Goal: Transaction & Acquisition: Purchase product/service

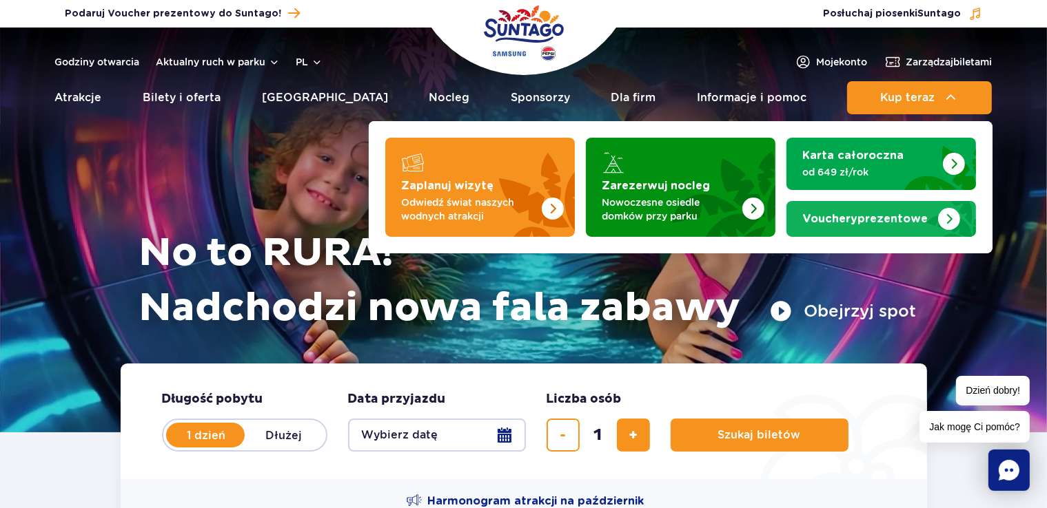
click at [956, 219] on img "Vouchery prezentowe" at bounding box center [949, 219] width 22 height 22
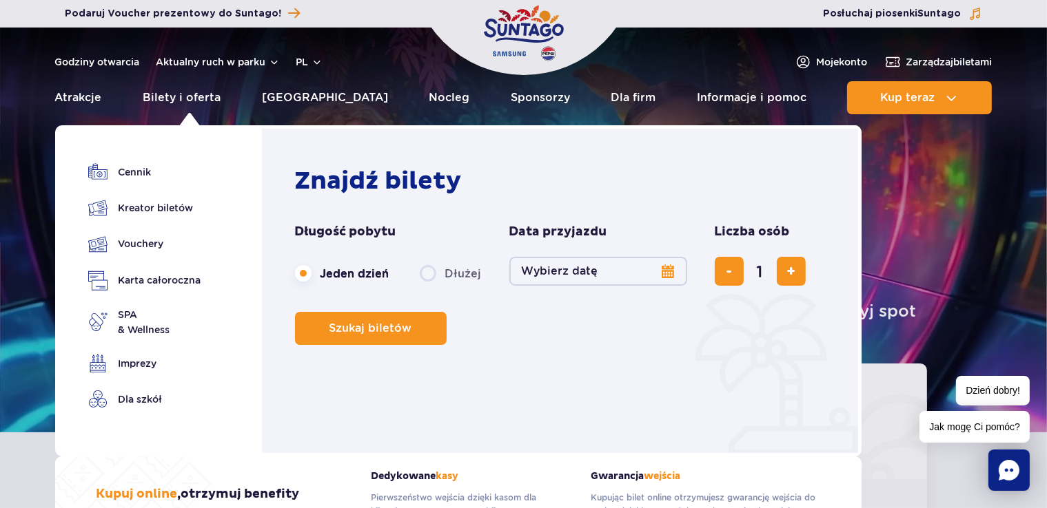
click at [522, 272] on button "Wybierz datę" at bounding box center [598, 271] width 178 height 29
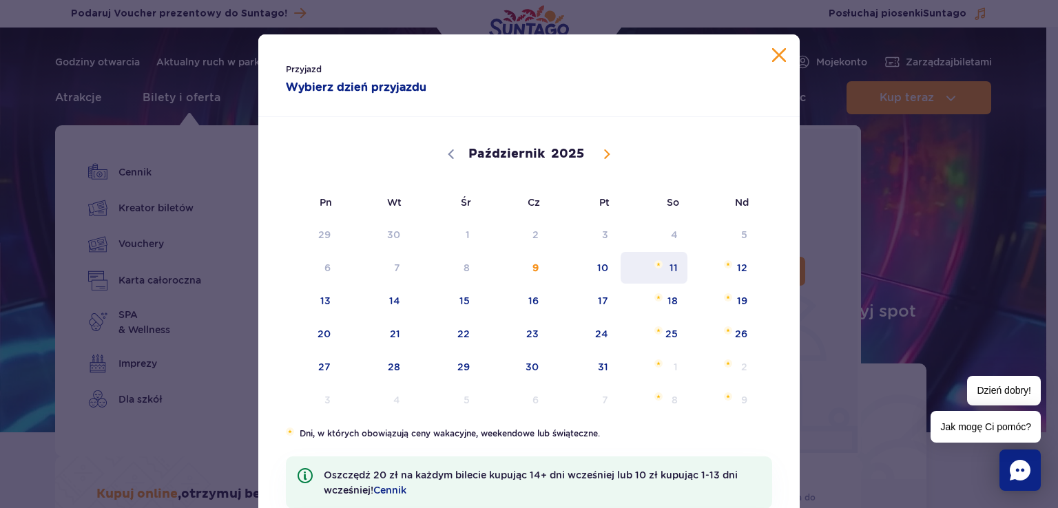
click at [666, 266] on span "11" at bounding box center [654, 268] width 70 height 32
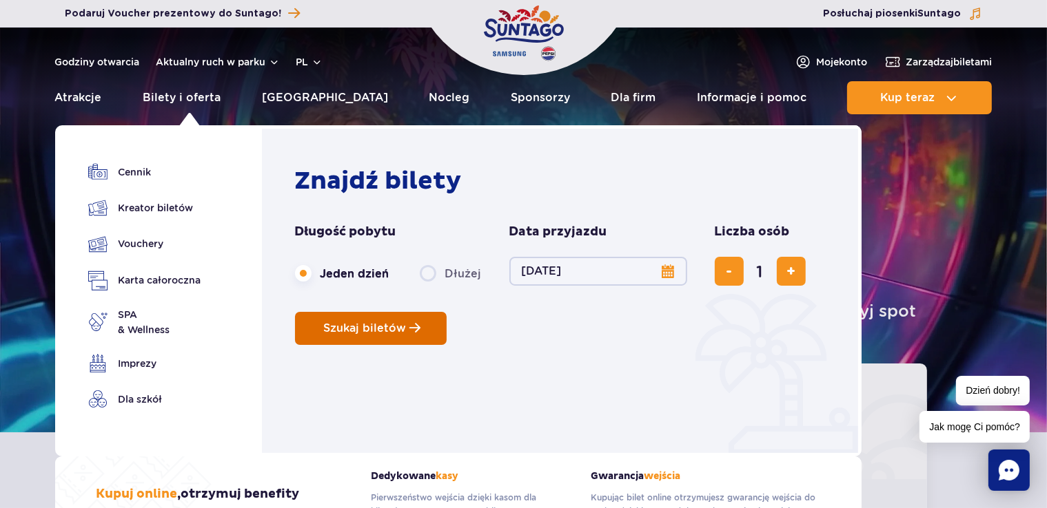
click at [375, 326] on span "Szukaj biletów" at bounding box center [365, 328] width 83 height 12
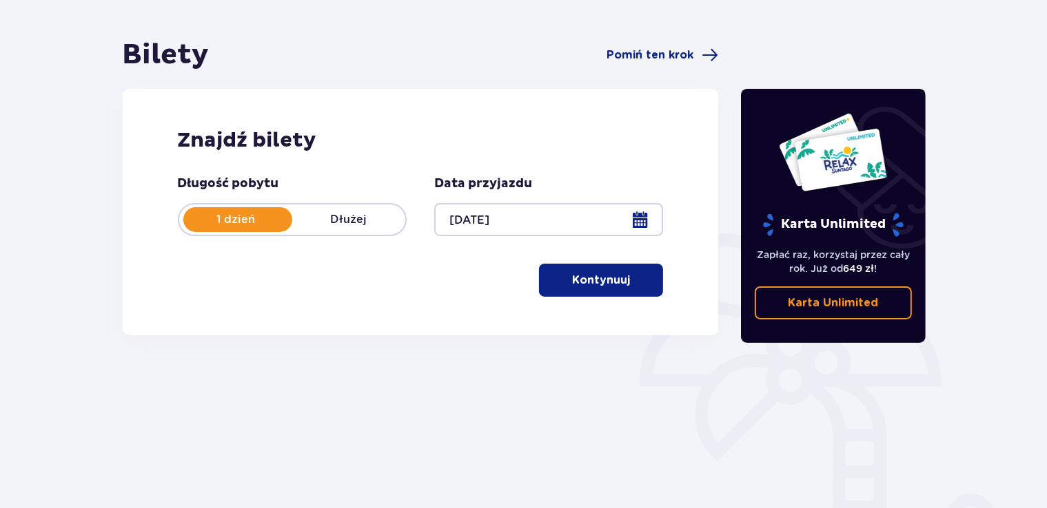
scroll to position [109, 0]
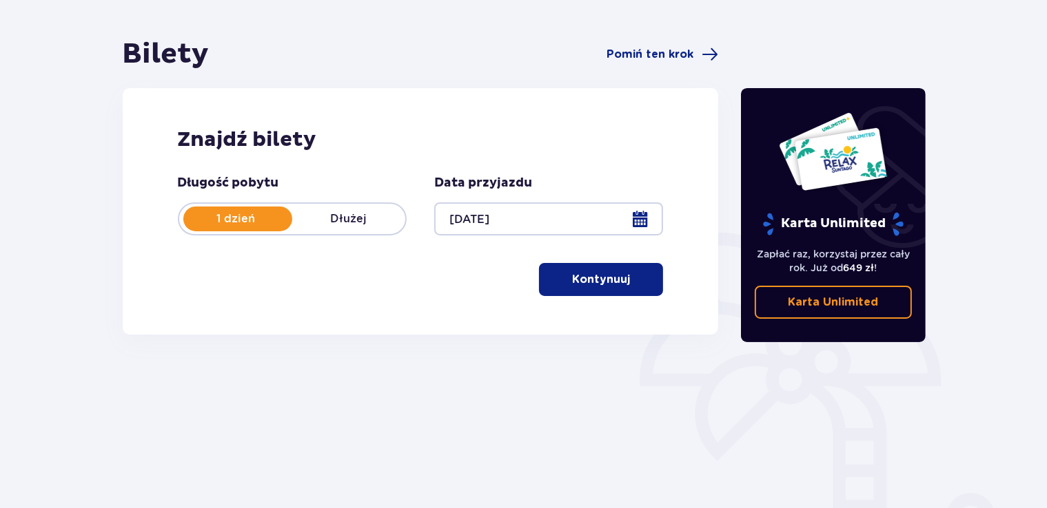
click at [608, 277] on p "Kontynuuj" at bounding box center [601, 279] width 58 height 15
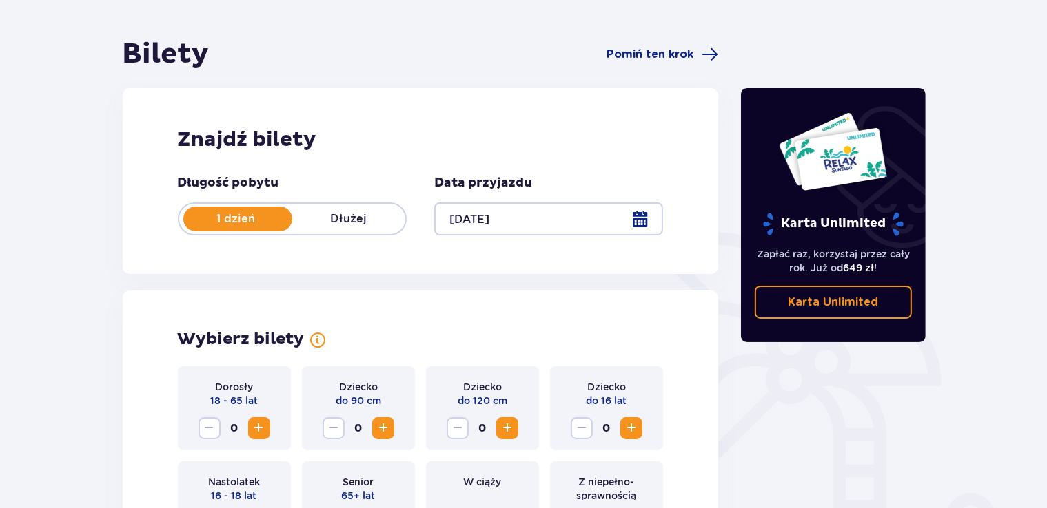
scroll to position [383, 0]
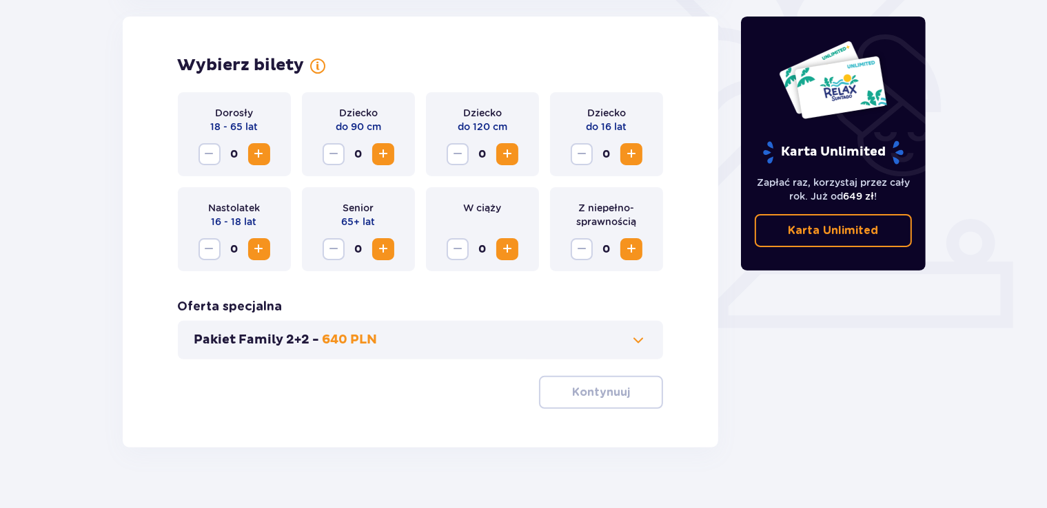
click at [258, 157] on span "Zwiększ" at bounding box center [259, 154] width 17 height 17
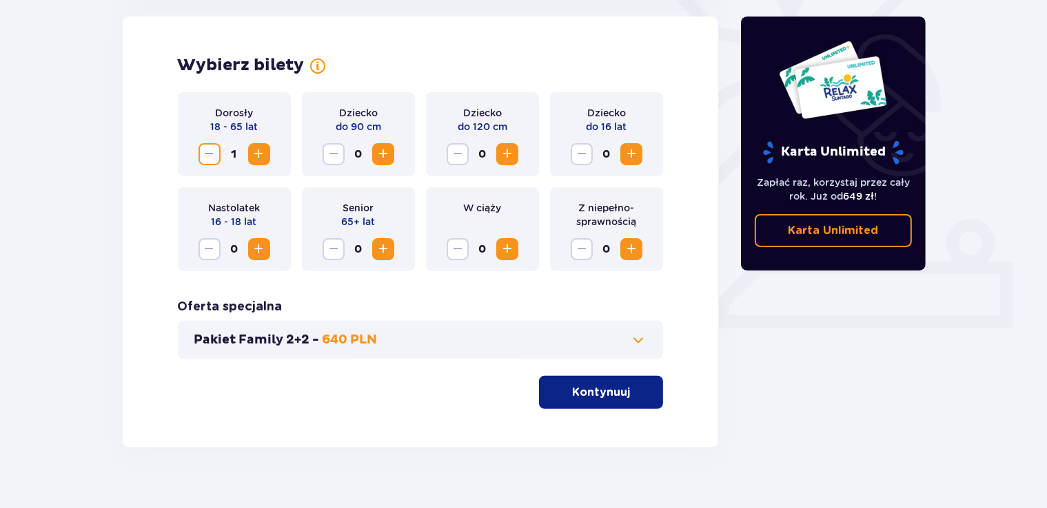
click at [258, 157] on span "Zwiększ" at bounding box center [259, 154] width 17 height 17
click at [591, 395] on p "Kontynuuj" at bounding box center [601, 392] width 58 height 15
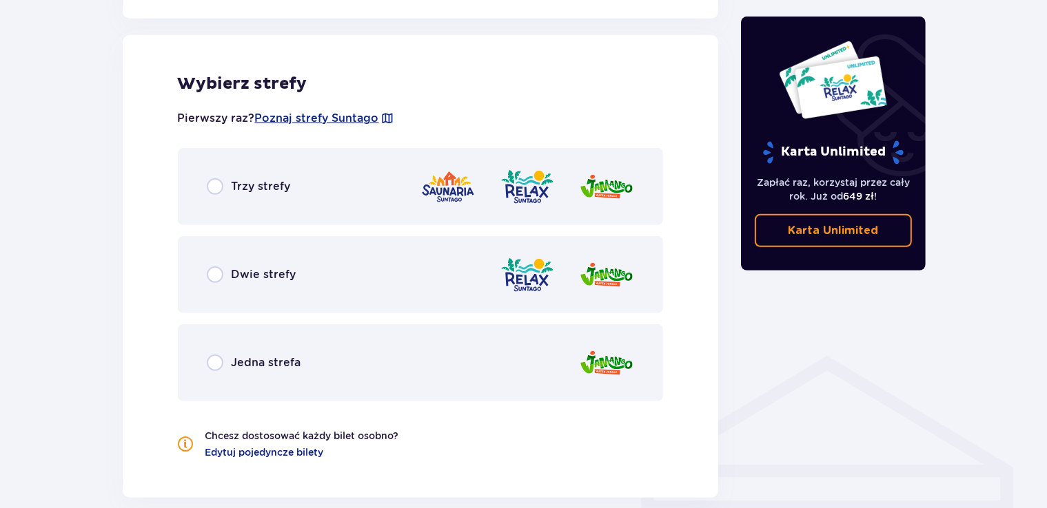
scroll to position [765, 0]
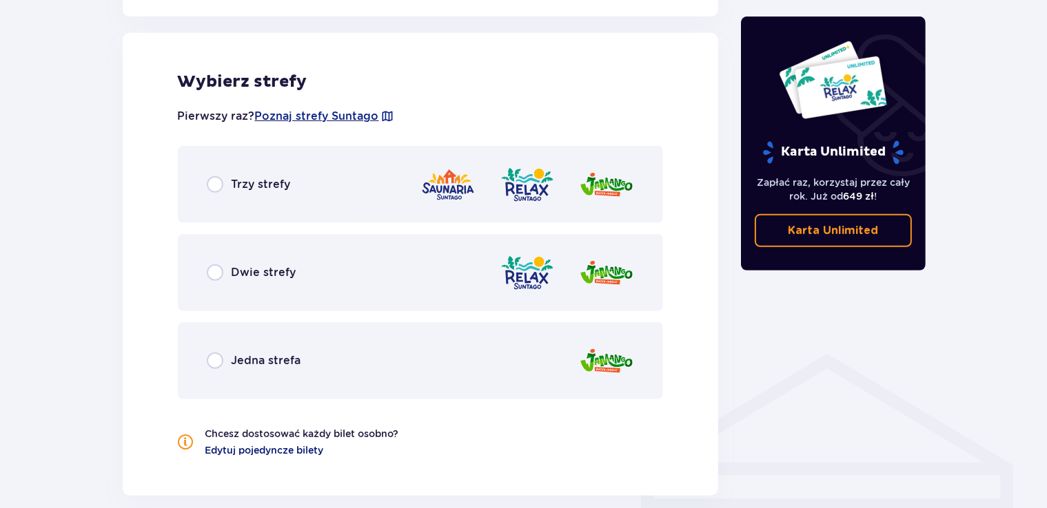
click at [251, 451] on span "Edytuj pojedyncze bilety" at bounding box center [264, 451] width 119 height 14
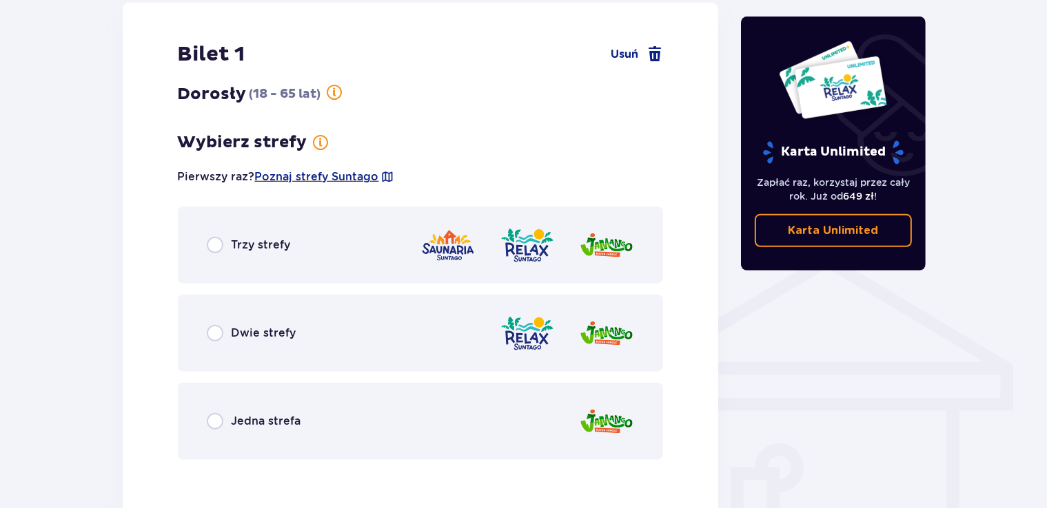
scroll to position [874, 0]
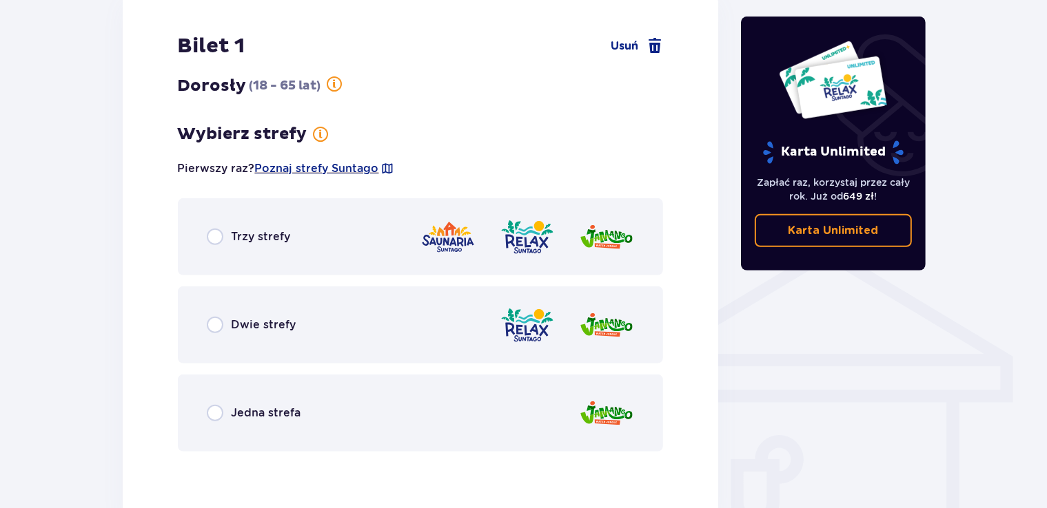
click at [219, 321] on input "radio" at bounding box center [215, 325] width 17 height 17
radio input "true"
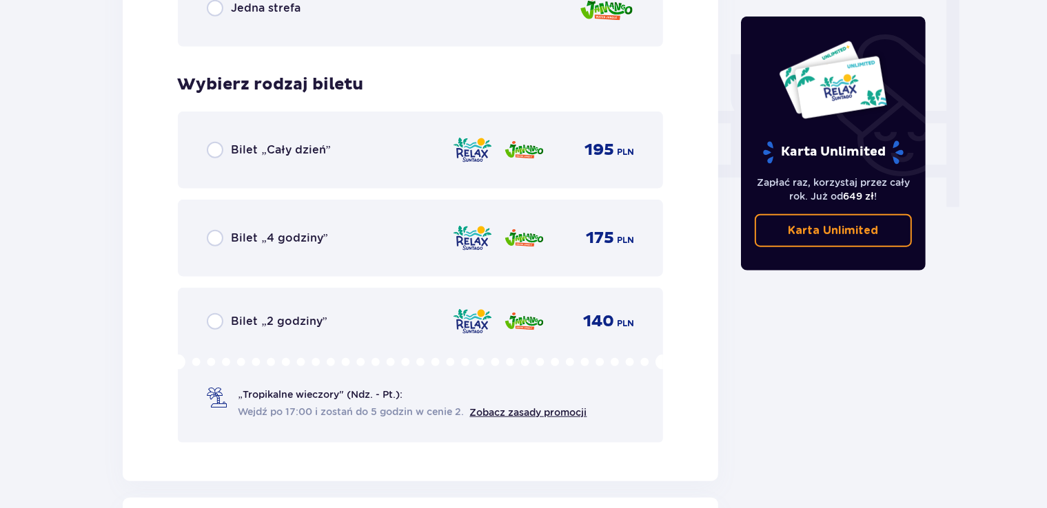
scroll to position [1337, 0]
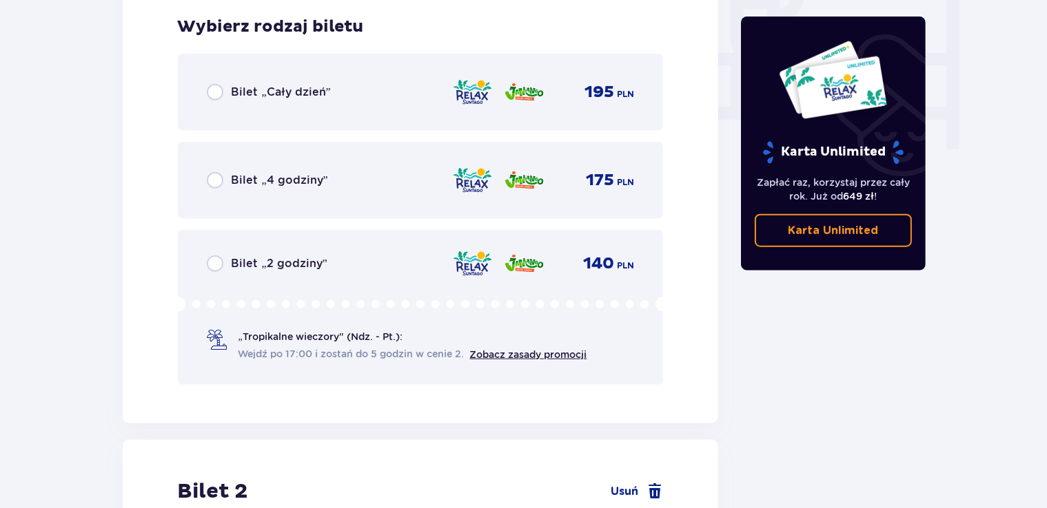
click at [212, 96] on input "radio" at bounding box center [215, 92] width 17 height 17
radio input "true"
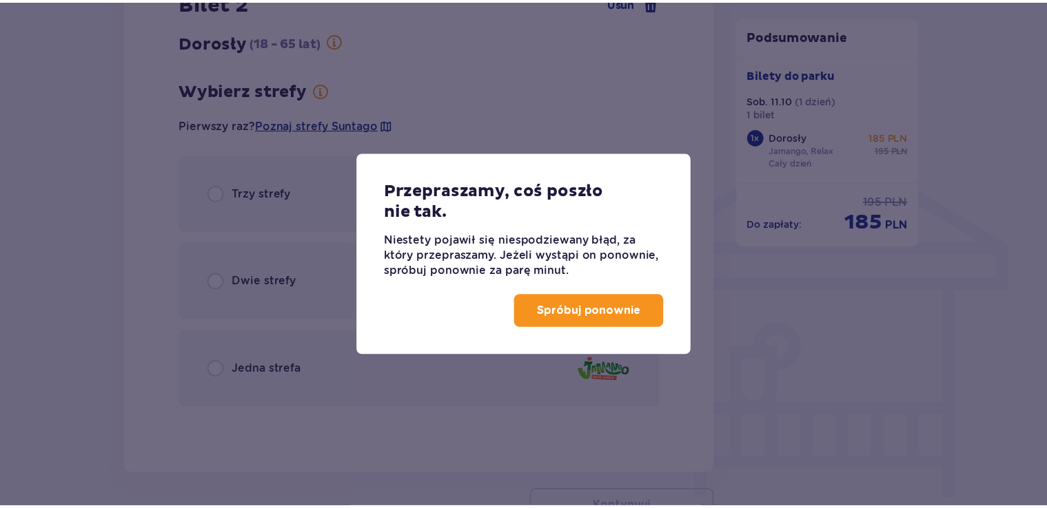
scroll to position [852, 0]
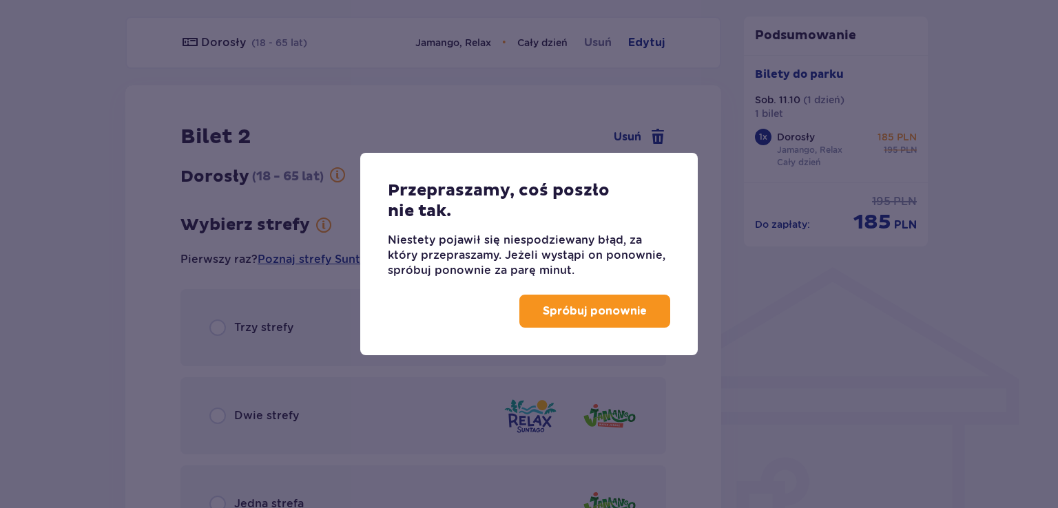
click at [572, 314] on p "Spróbuj ponownie" at bounding box center [595, 311] width 104 height 15
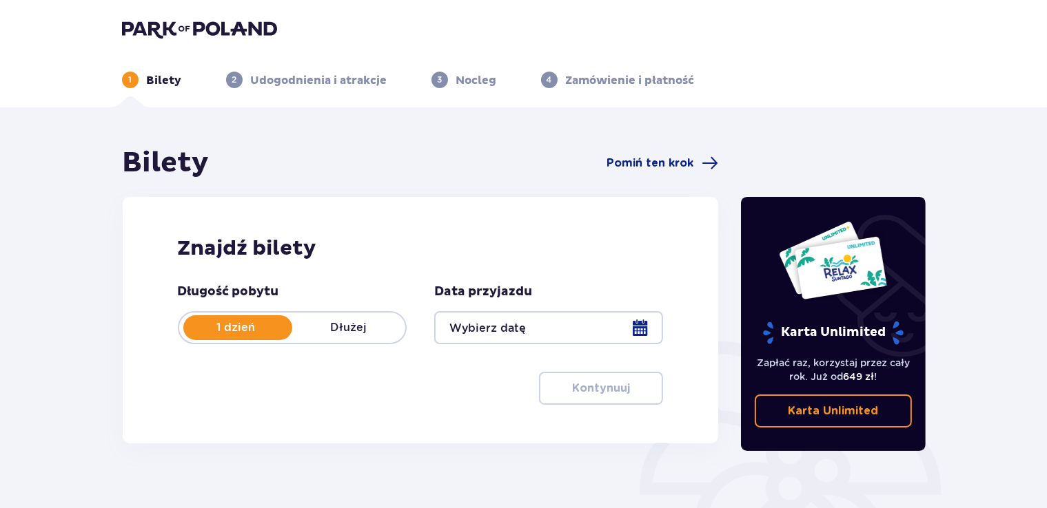
click at [643, 329] on div at bounding box center [548, 327] width 229 height 33
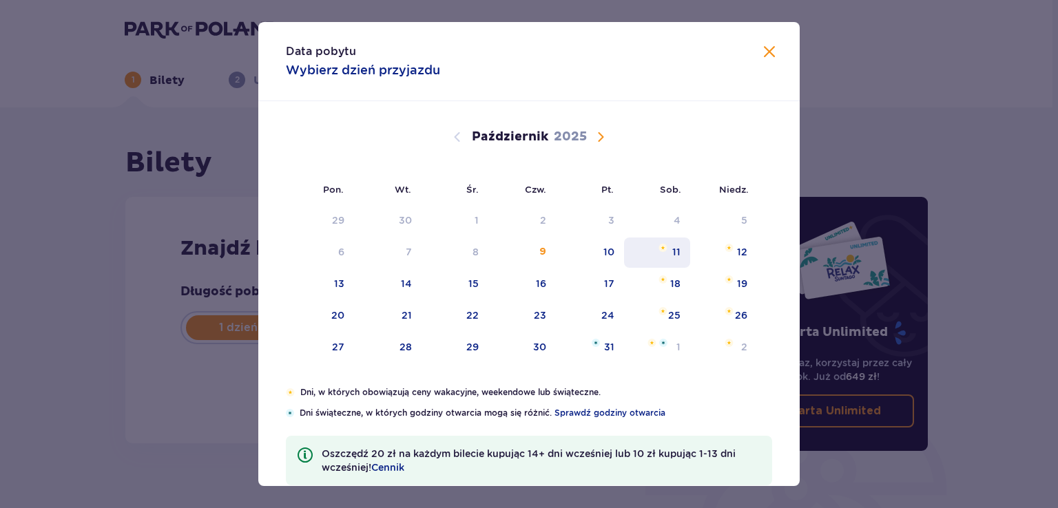
click at [672, 256] on div "11" at bounding box center [676, 252] width 8 height 14
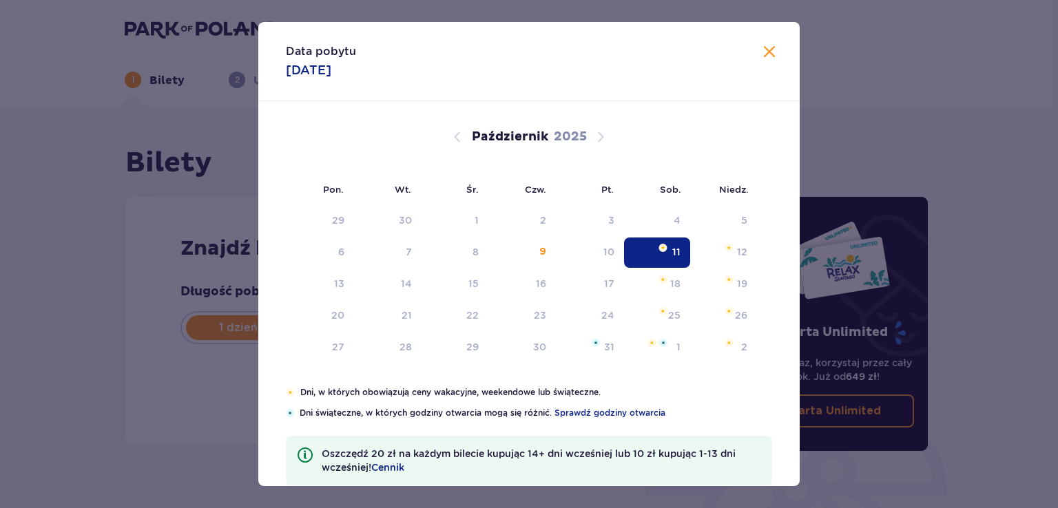
click at [672, 256] on div "Znajdź bilety Długość pobytu 1 dzień Dłużej Data przyjazdu Kontynuuj Przejdź do…" at bounding box center [423, 320] width 596 height 247
type input "11.10.25"
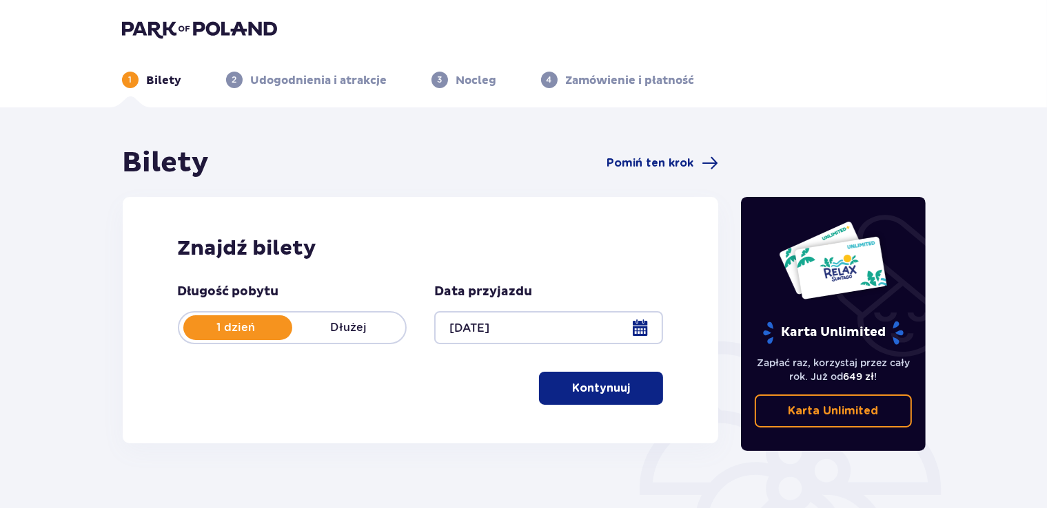
click at [583, 394] on p "Kontynuuj" at bounding box center [601, 388] width 58 height 15
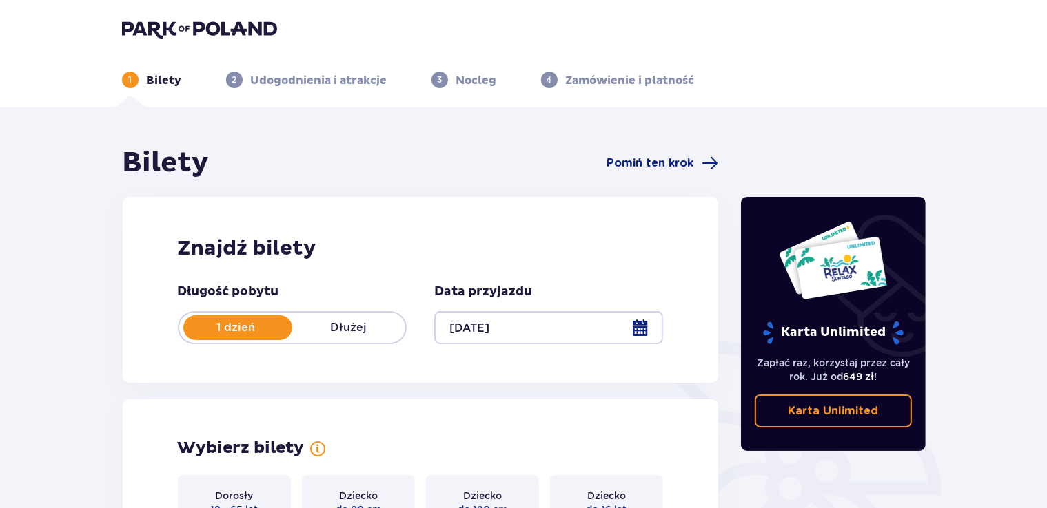
scroll to position [383, 0]
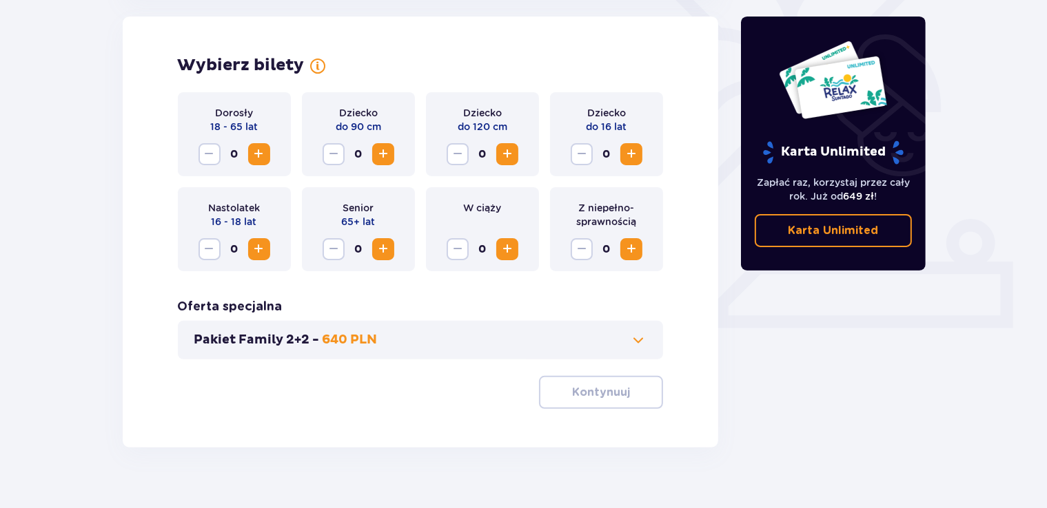
click at [255, 153] on span "Zwiększ" at bounding box center [259, 154] width 17 height 17
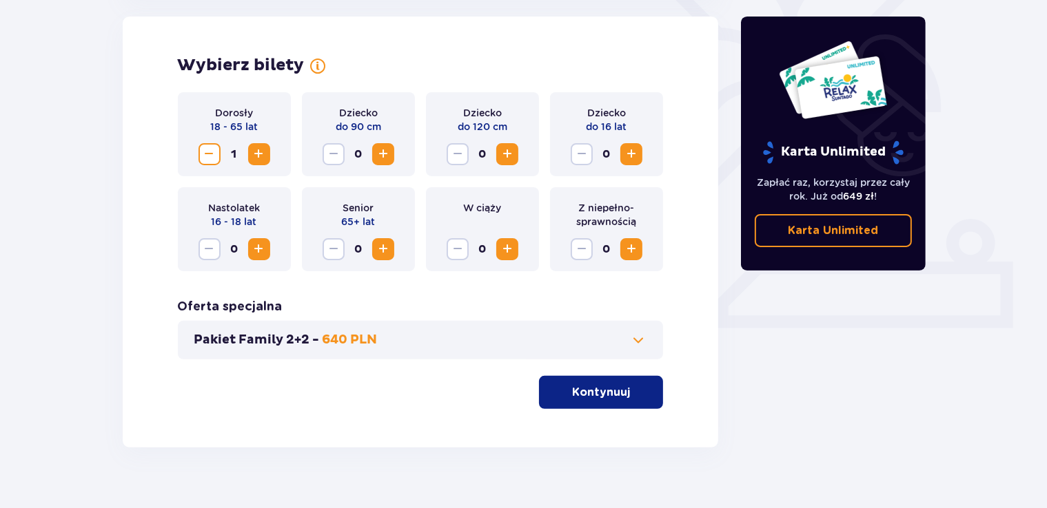
click at [255, 153] on span "Zwiększ" at bounding box center [259, 154] width 17 height 17
click at [581, 384] on button "Kontynuuj" at bounding box center [601, 392] width 124 height 33
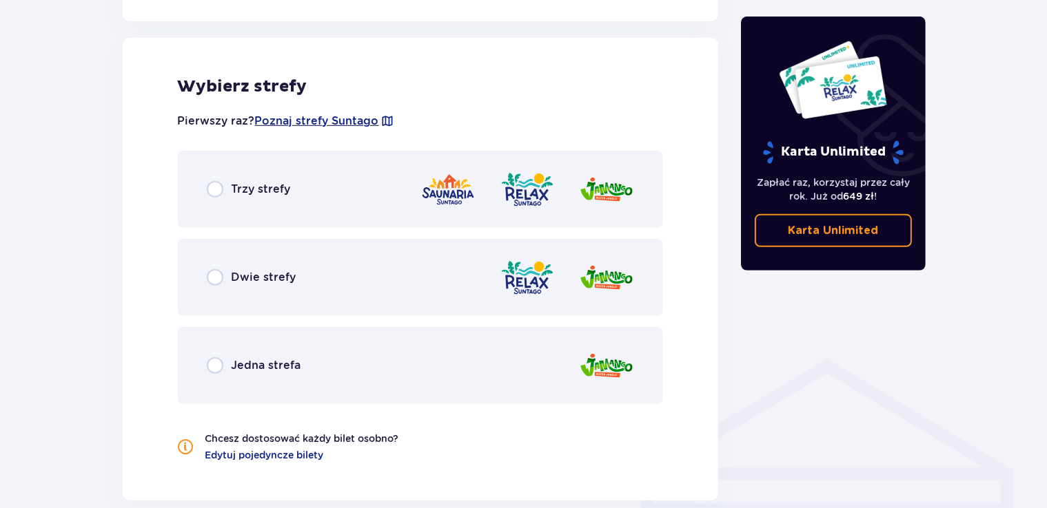
scroll to position [765, 0]
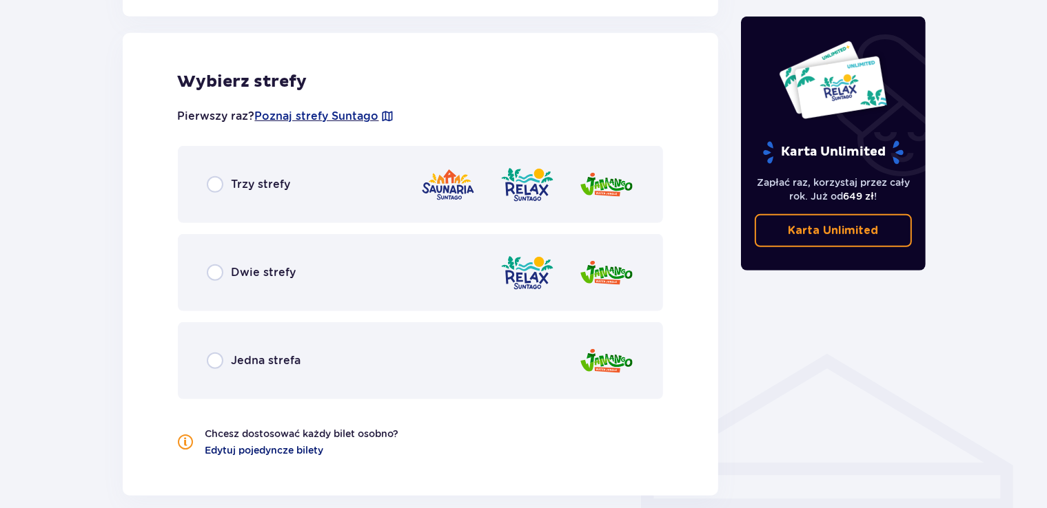
click at [252, 454] on span "Edytuj pojedyncze bilety" at bounding box center [264, 451] width 119 height 14
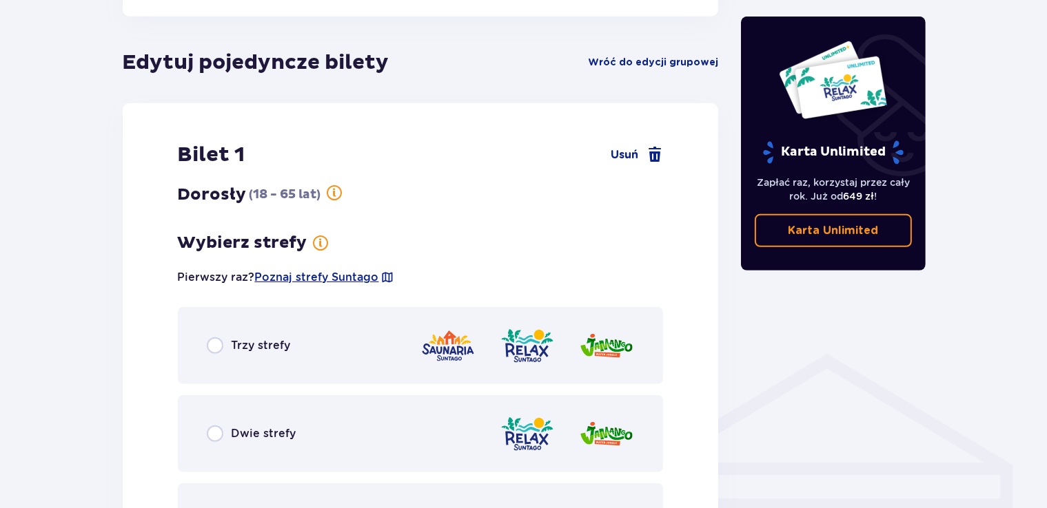
click at [212, 433] on input "radio" at bounding box center [215, 434] width 17 height 17
radio input "true"
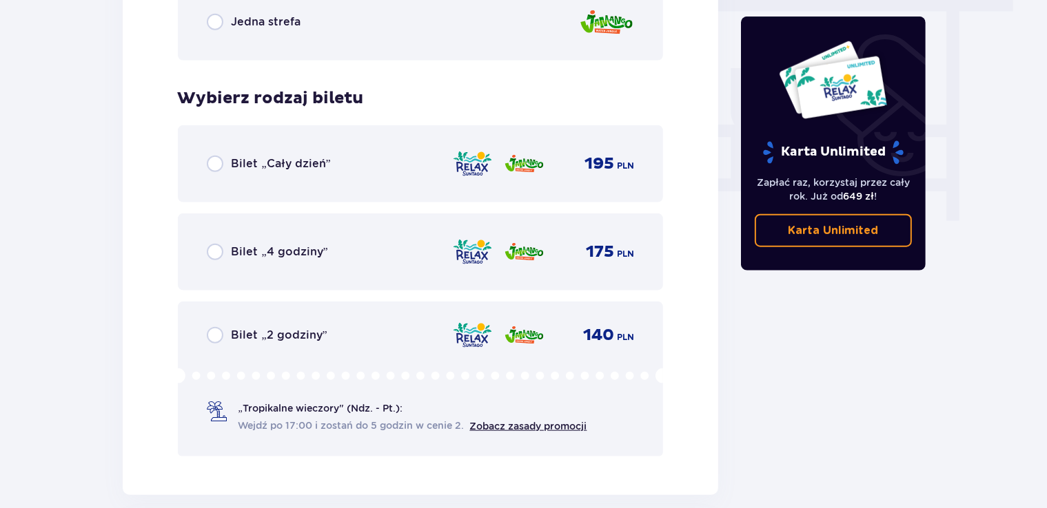
scroll to position [1337, 0]
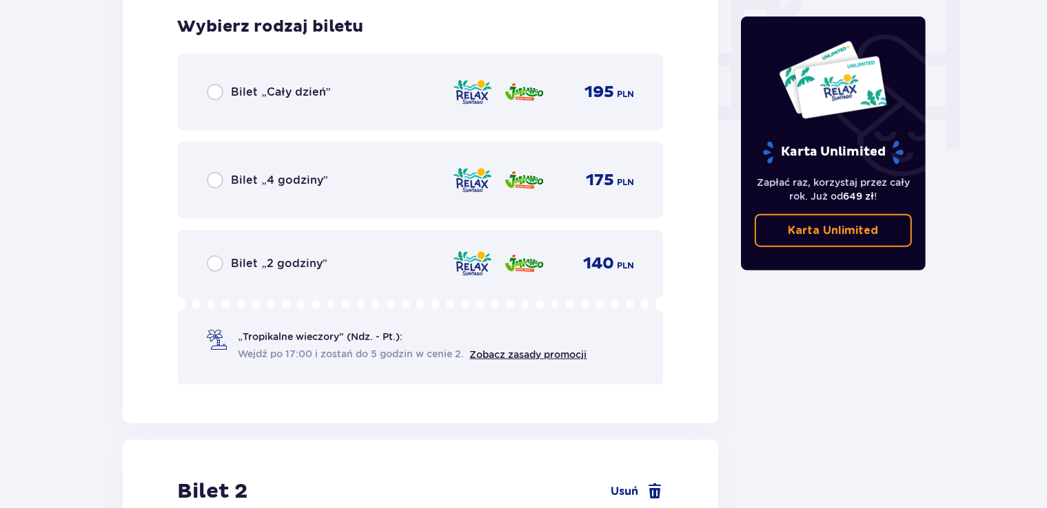
click at [214, 92] on input "radio" at bounding box center [215, 92] width 17 height 17
radio input "true"
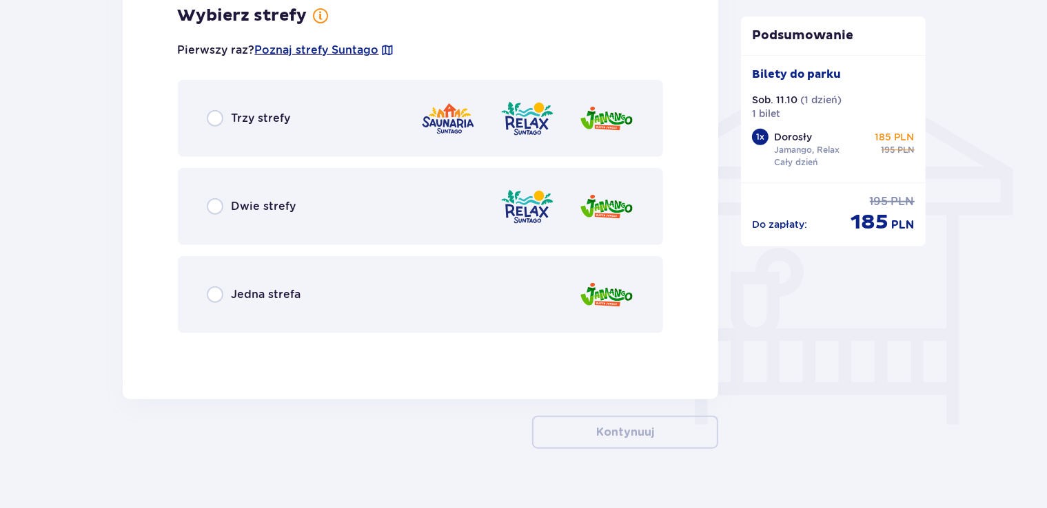
scroll to position [852, 0]
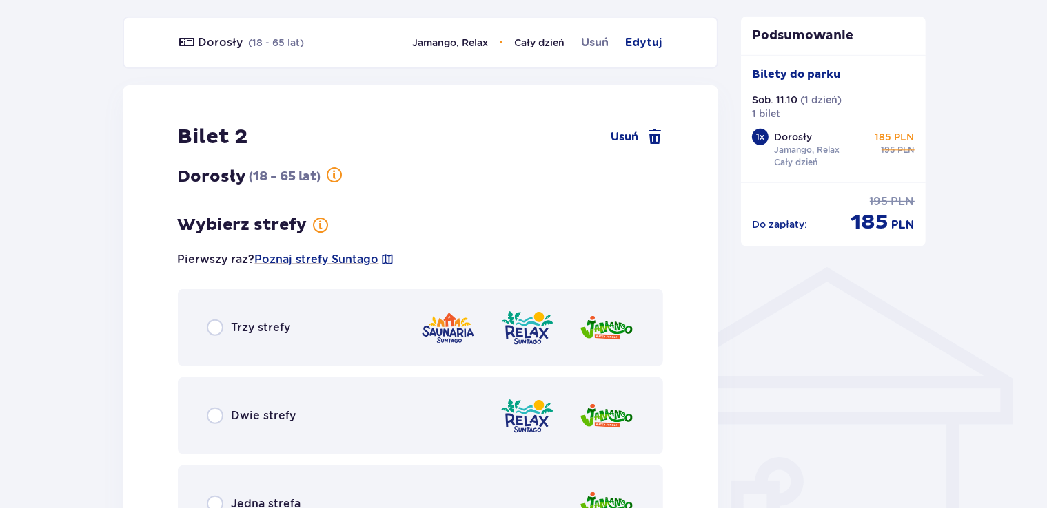
click at [214, 503] on input "radio" at bounding box center [215, 504] width 17 height 17
radio input "true"
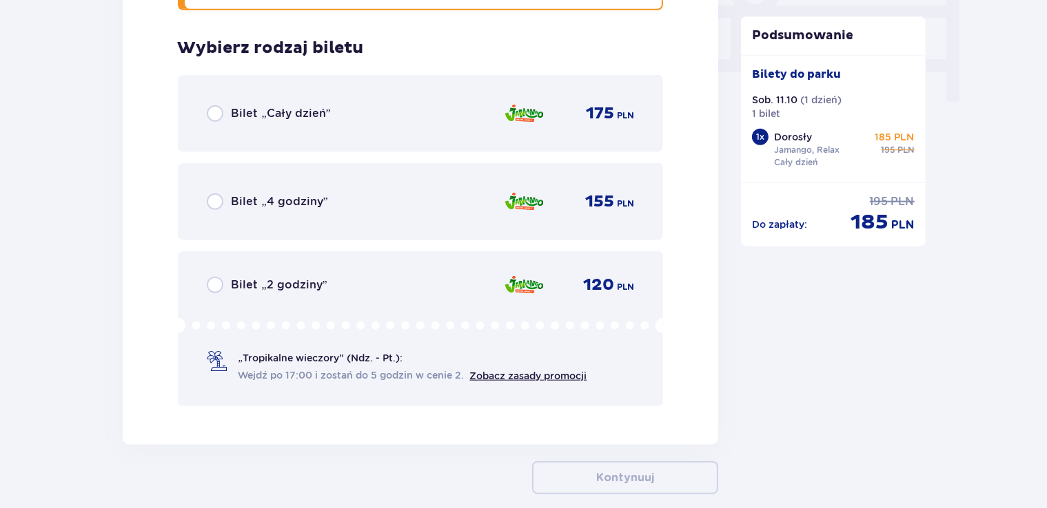
scroll to position [1405, 0]
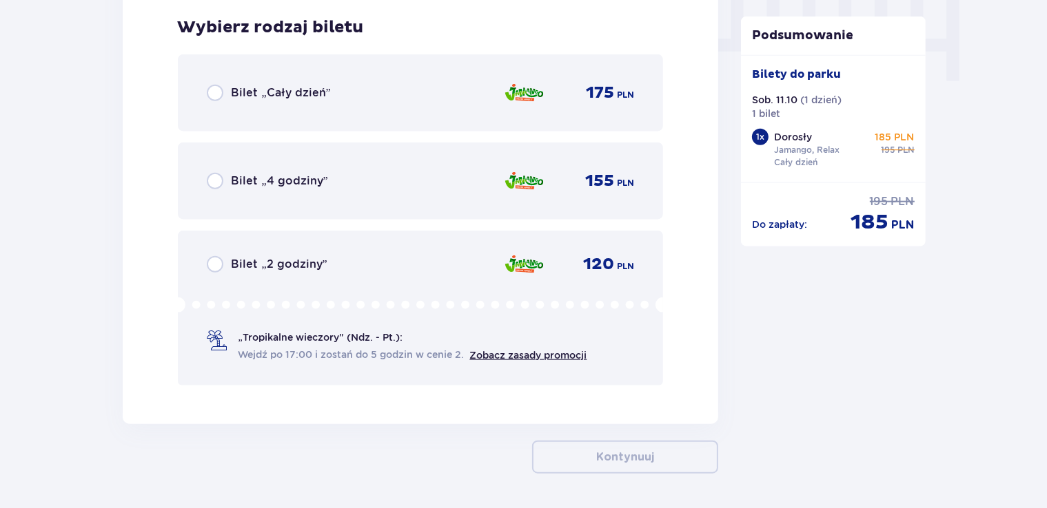
click at [214, 92] on input "radio" at bounding box center [215, 93] width 17 height 17
radio input "true"
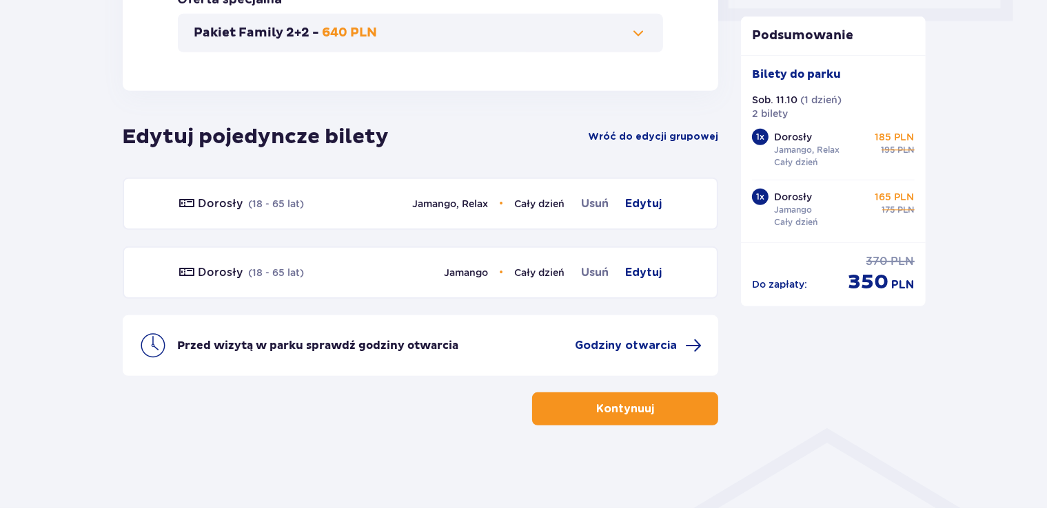
scroll to position [612, 0]
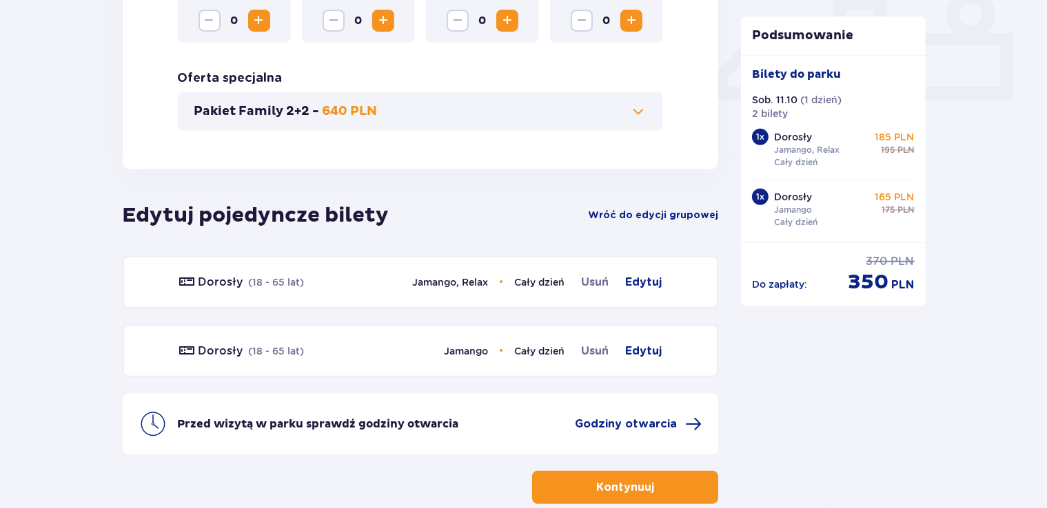
click at [616, 496] on button "Kontynuuj" at bounding box center [625, 487] width 186 height 33
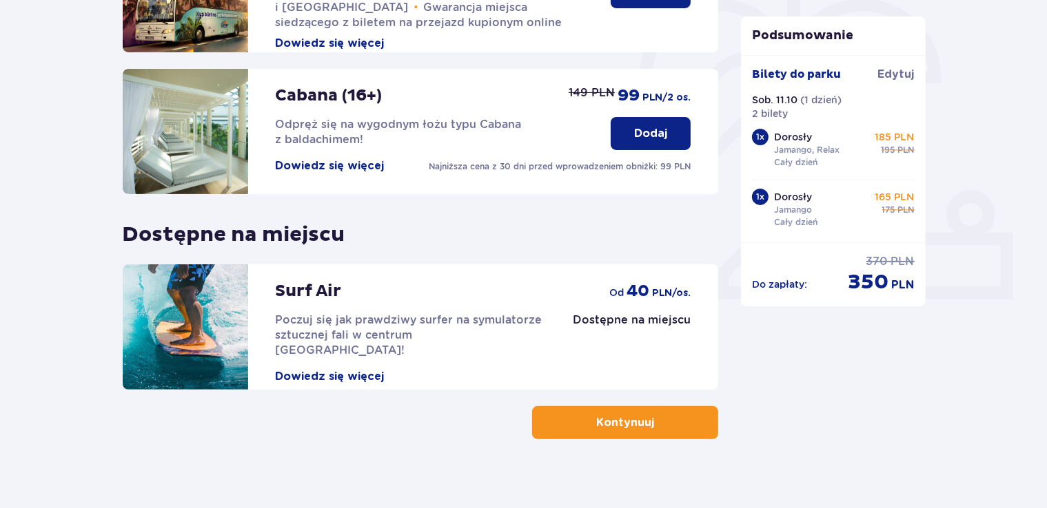
scroll to position [425, 0]
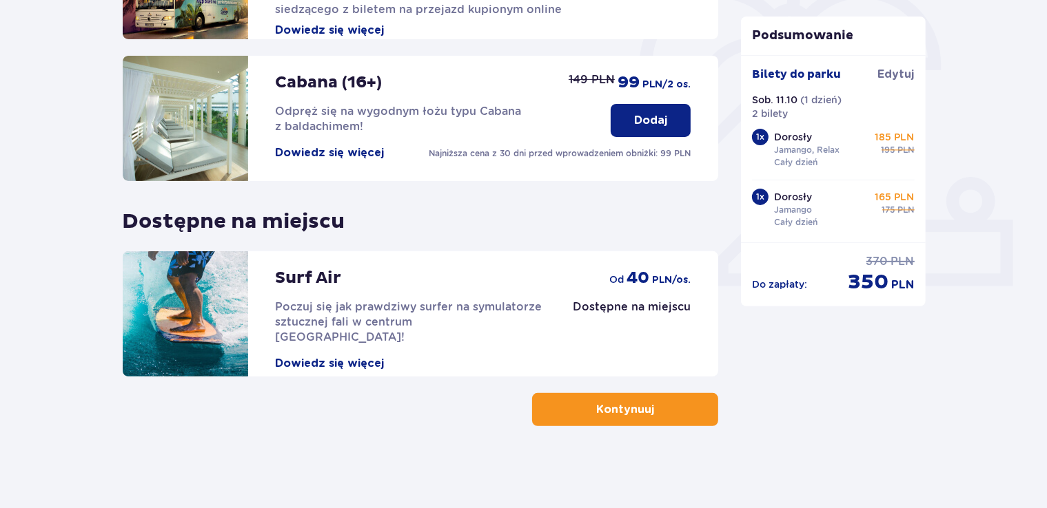
click at [652, 408] on span "button" at bounding box center [656, 410] width 17 height 17
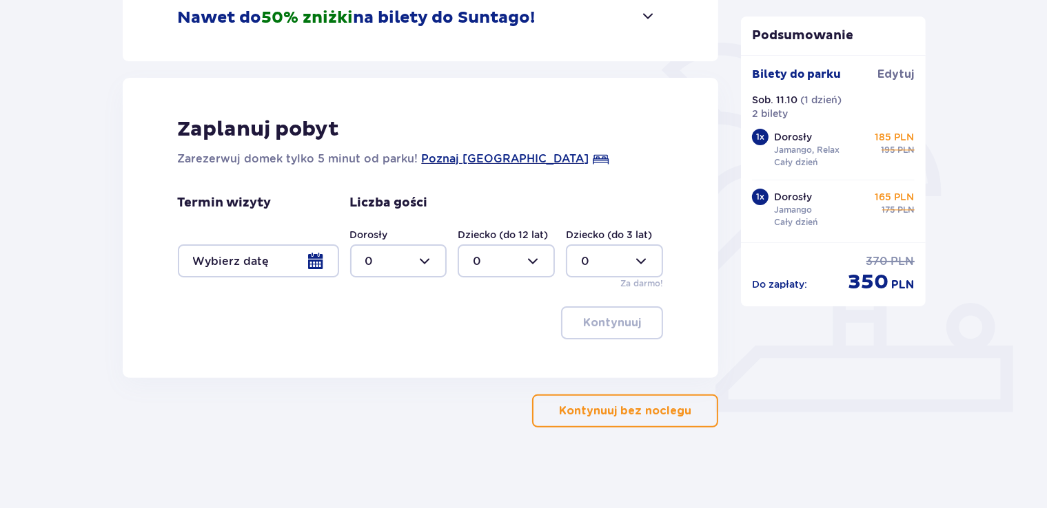
scroll to position [300, 0]
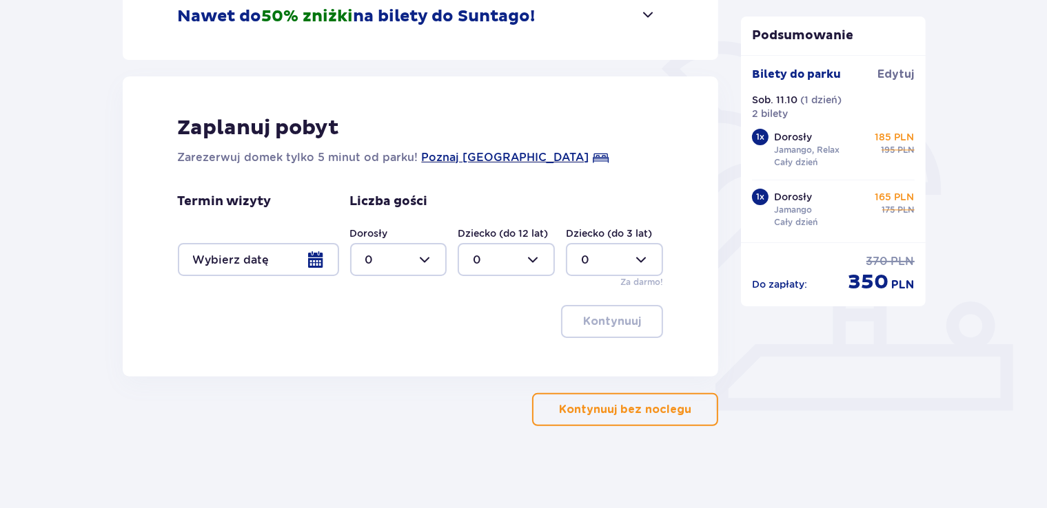
click at [614, 415] on p "Kontynuuj bez noclegu" at bounding box center [625, 409] width 132 height 15
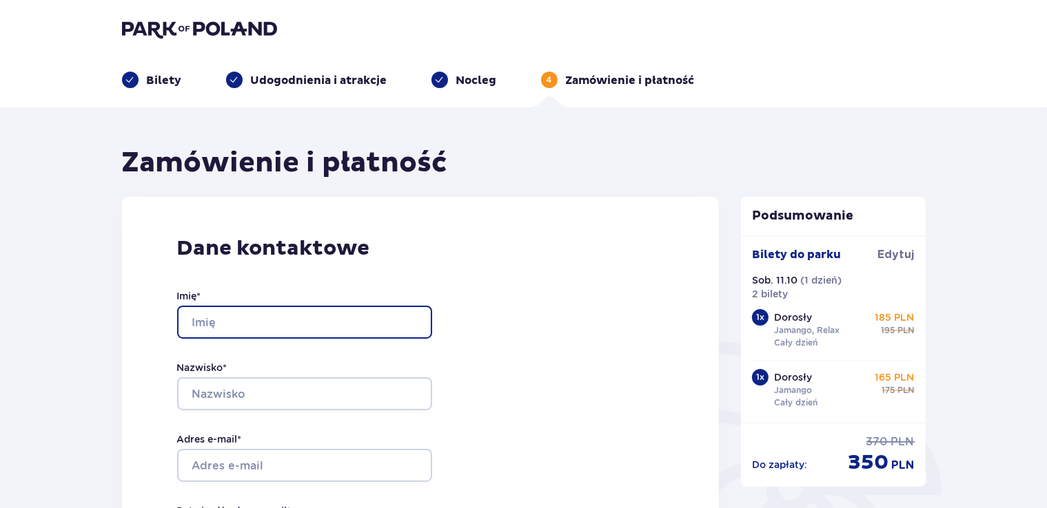
click at [229, 309] on input "Imię *" at bounding box center [304, 322] width 255 height 33
type input "mariusz"
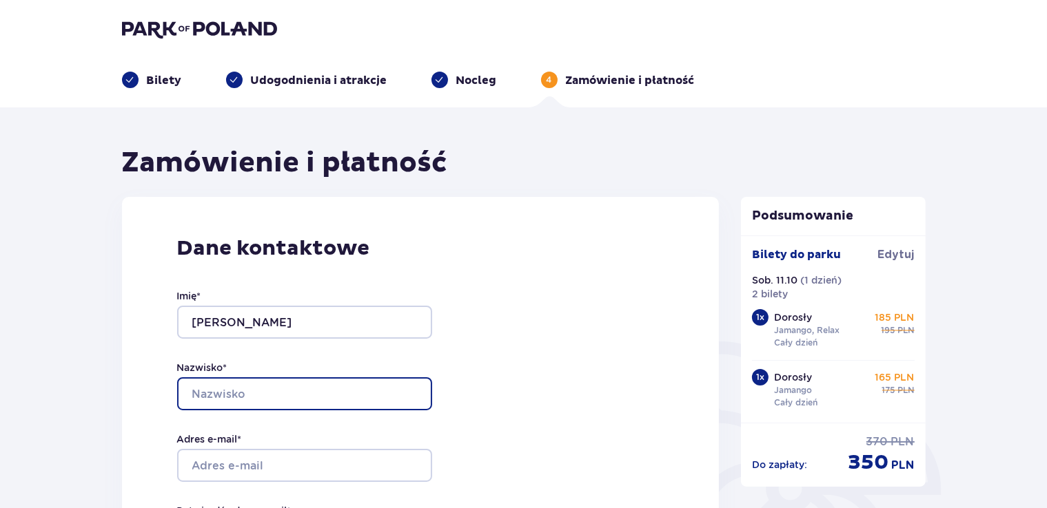
click at [218, 397] on input "Nazwisko *" at bounding box center [304, 394] width 255 height 33
type input "Pajewski"
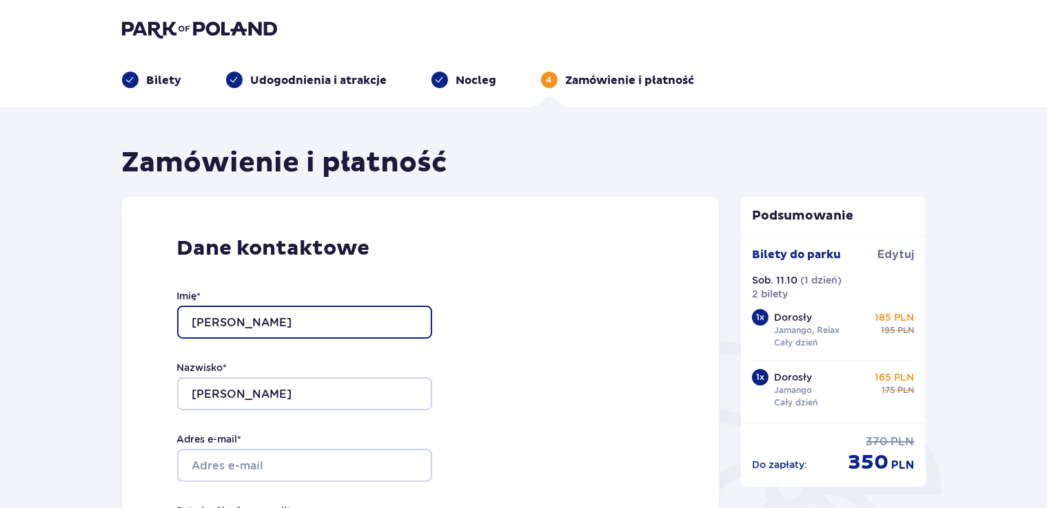
type input "Mariusz"
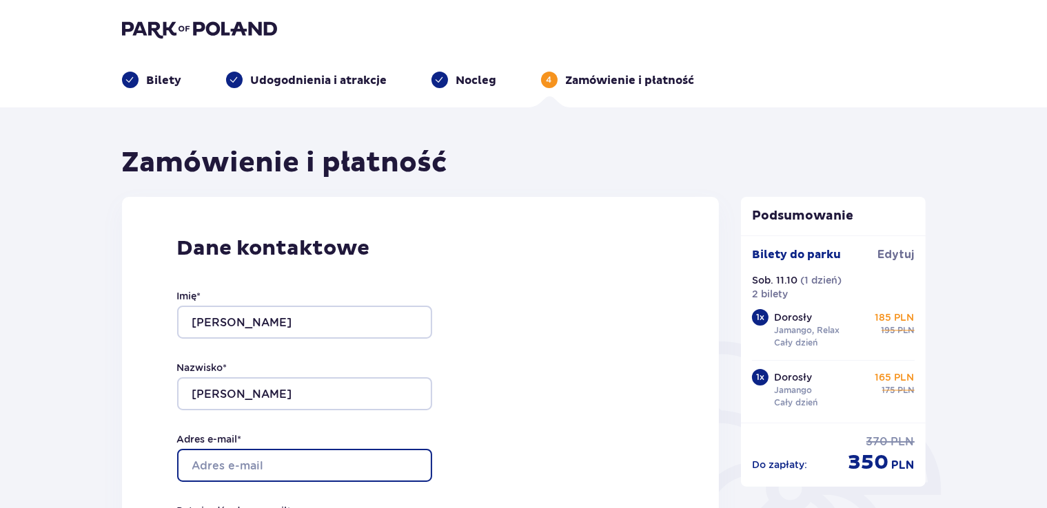
type input "[EMAIL_ADDRESS][PERSON_NAME][DOMAIN_NAME]"
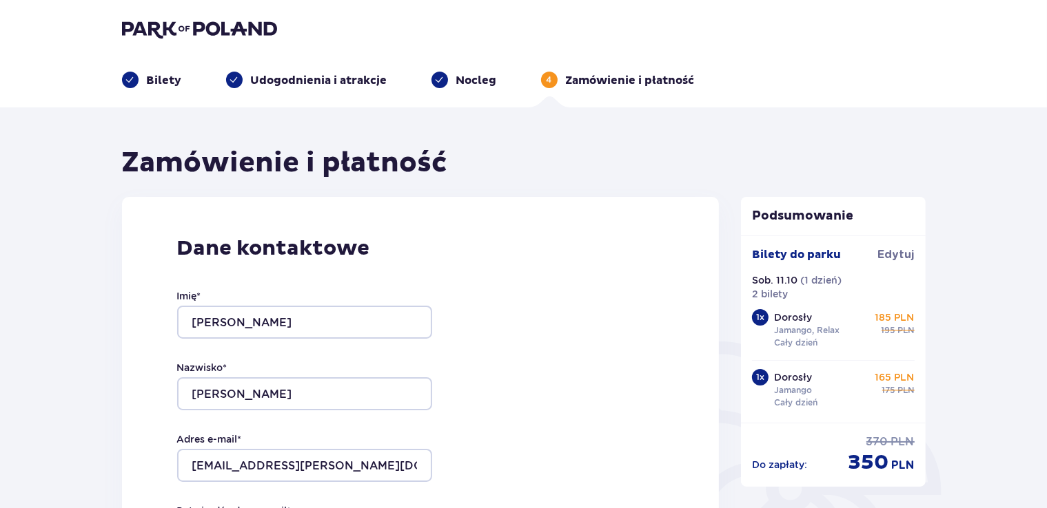
type input "[EMAIL_ADDRESS][PERSON_NAME][DOMAIN_NAME]"
type input "+48608427273"
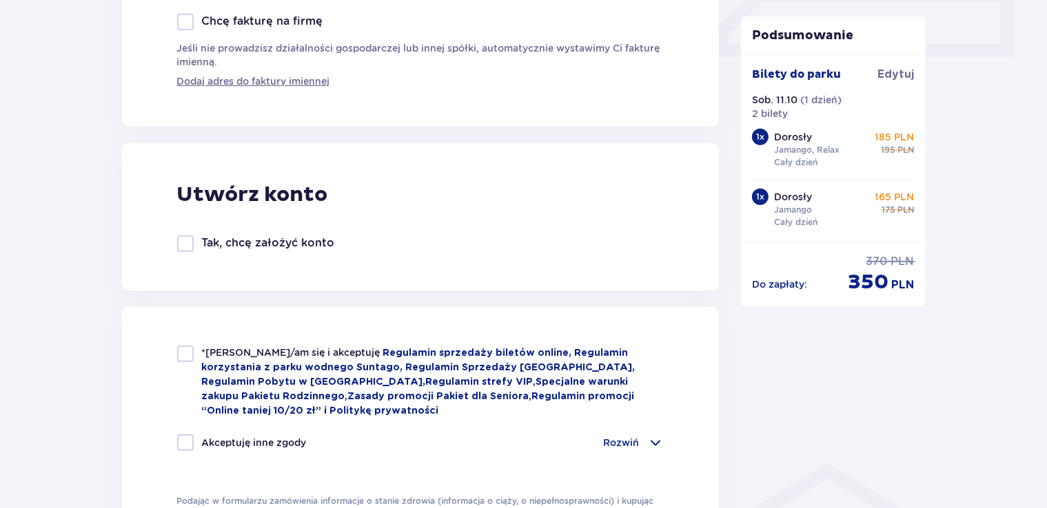
scroll to position [691, 0]
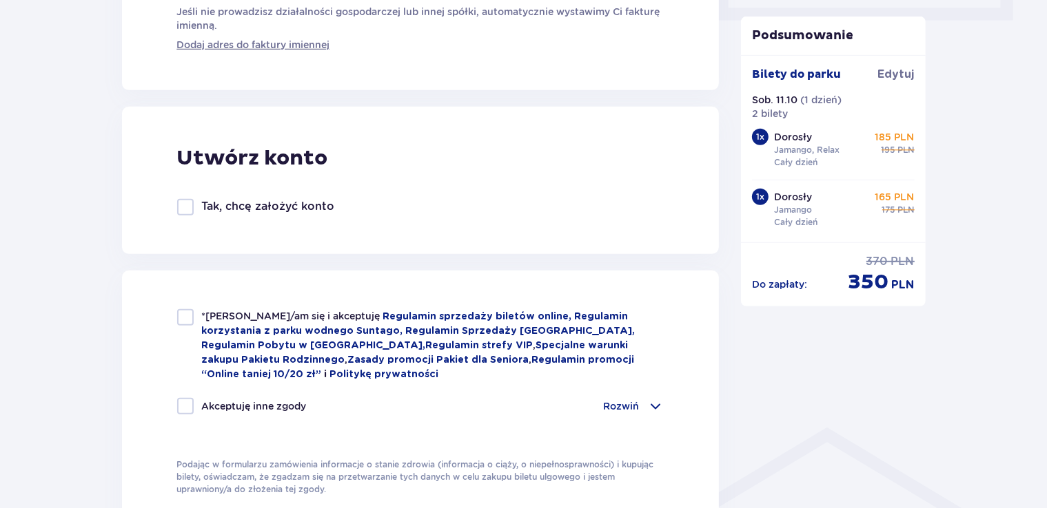
click at [186, 318] on div at bounding box center [185, 317] width 17 height 17
checkbox input "true"
click at [185, 404] on div at bounding box center [185, 406] width 17 height 17
checkbox input "true"
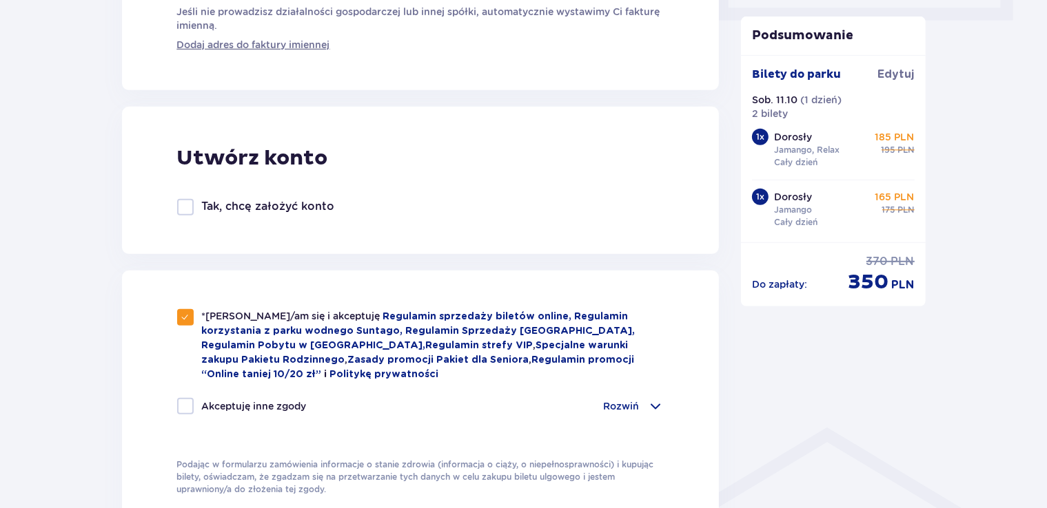
checkbox input "true"
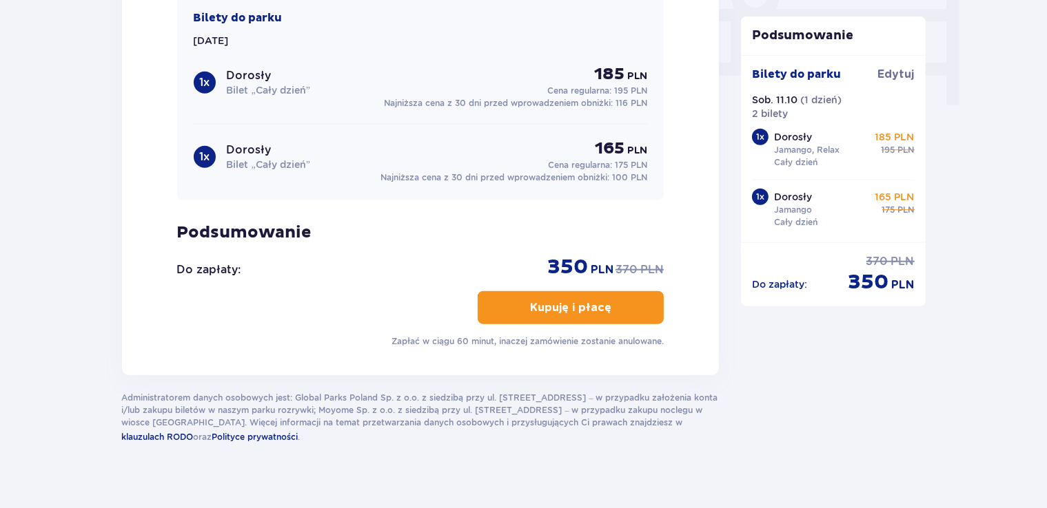
scroll to position [1382, 0]
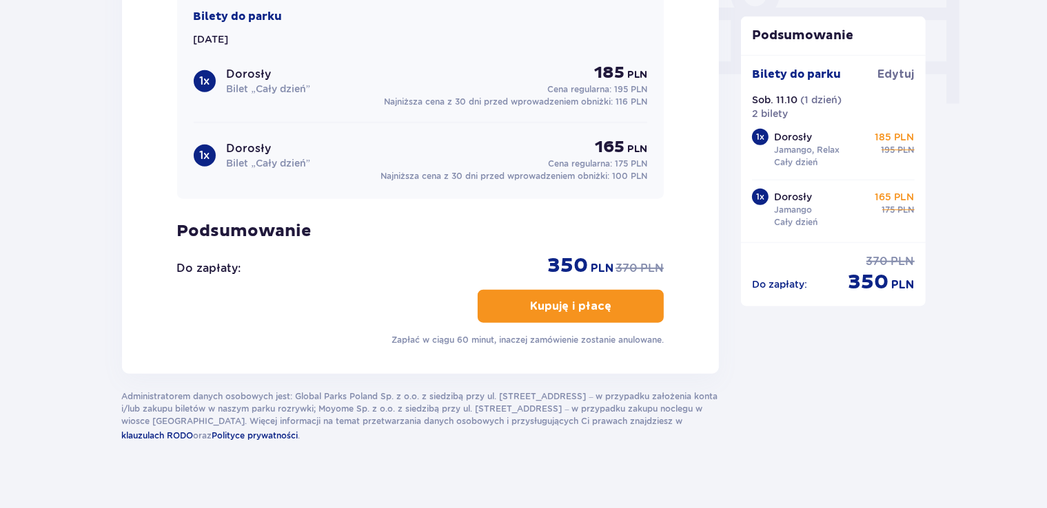
click at [615, 303] on span "button" at bounding box center [614, 306] width 17 height 17
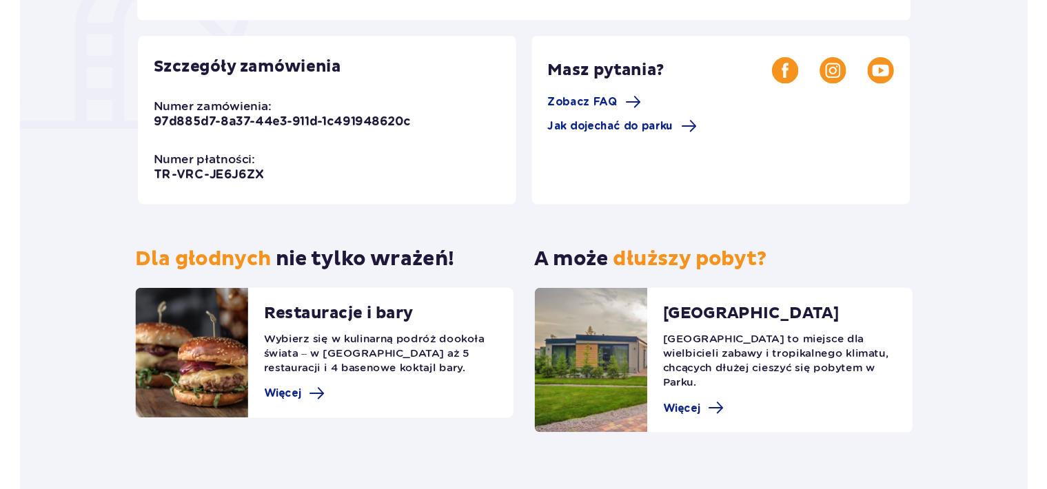
scroll to position [383, 0]
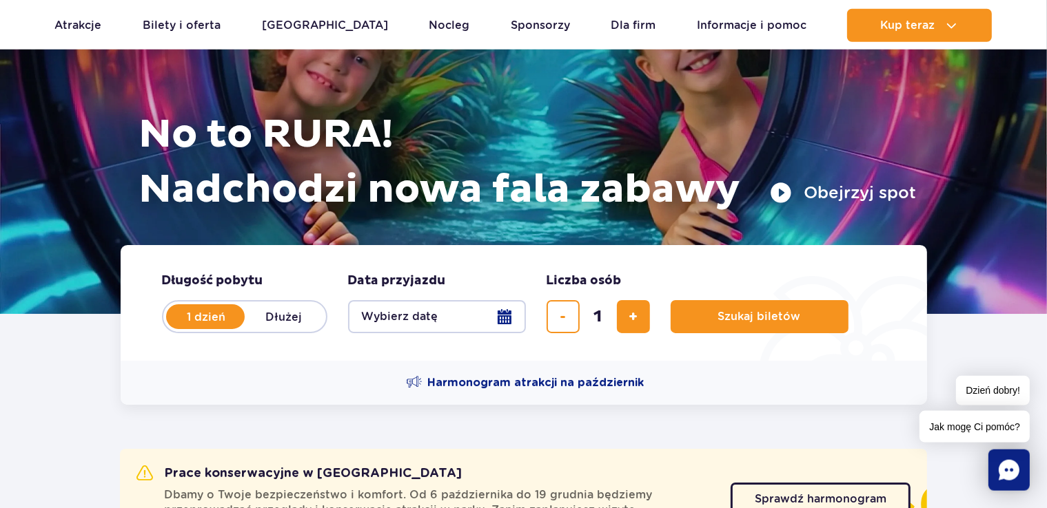
scroll to position [145, 0]
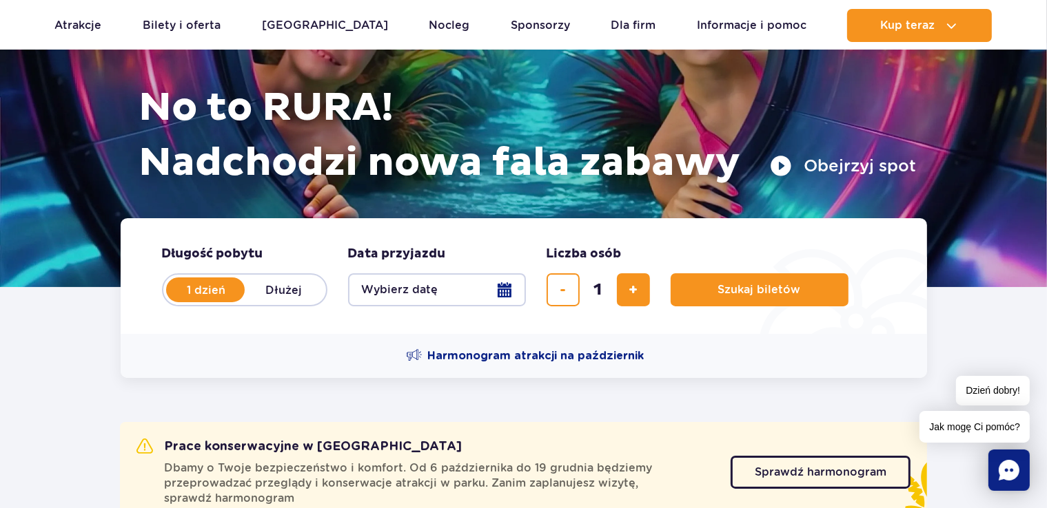
click at [502, 291] on button "Wybierz datę" at bounding box center [437, 290] width 178 height 33
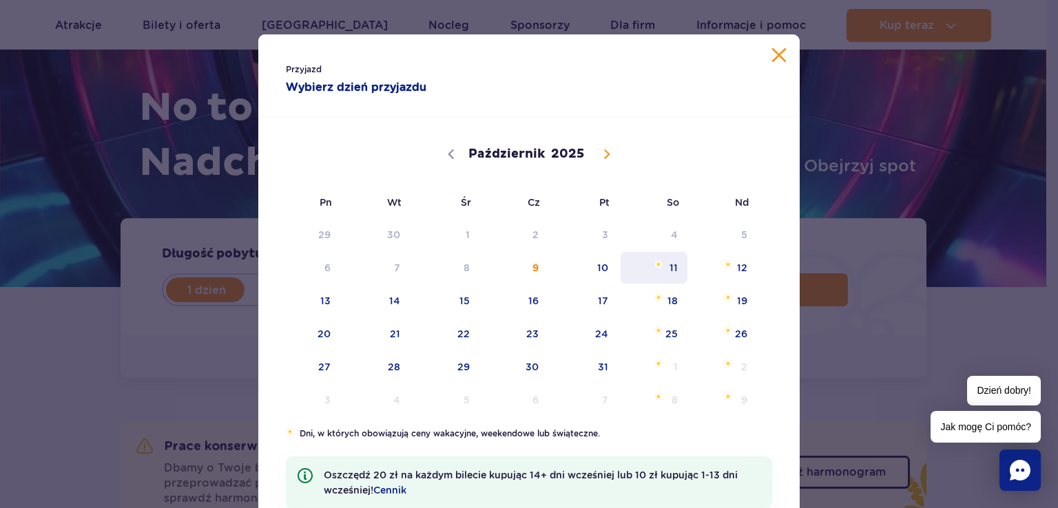
click at [666, 269] on span "11" at bounding box center [654, 268] width 70 height 32
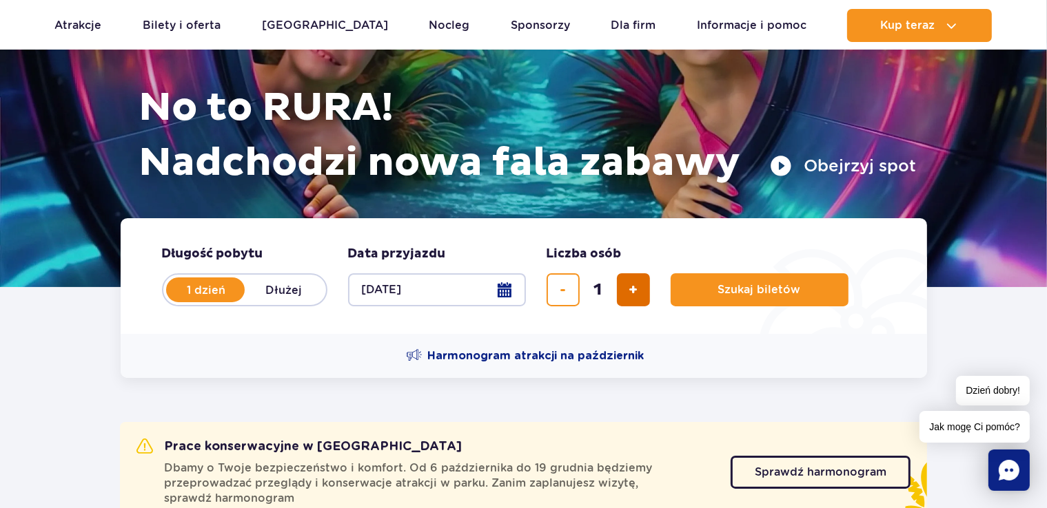
click at [635, 290] on span "dodaj bilet" at bounding box center [632, 290] width 9 height 0
type input "3"
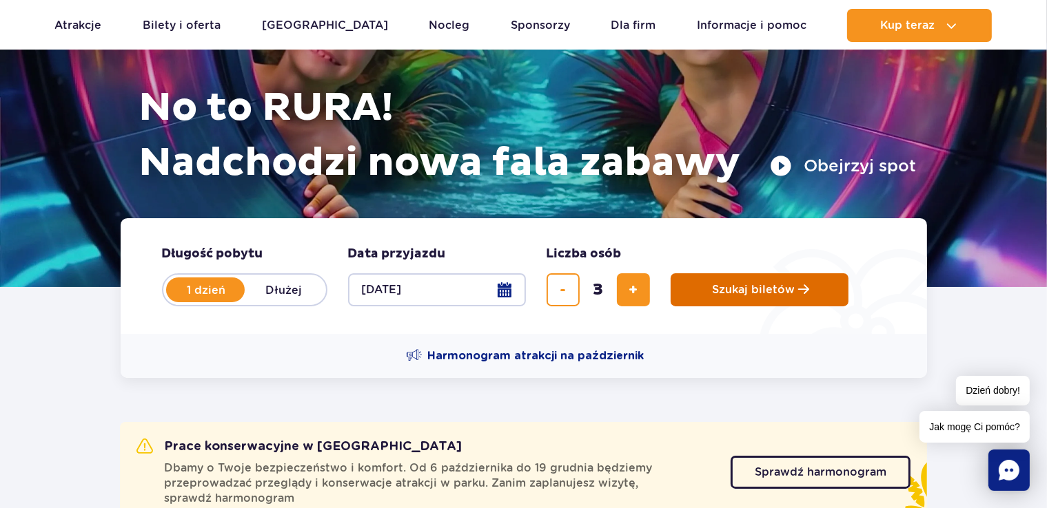
click at [737, 289] on span "Szukaj biletów" at bounding box center [753, 290] width 83 height 12
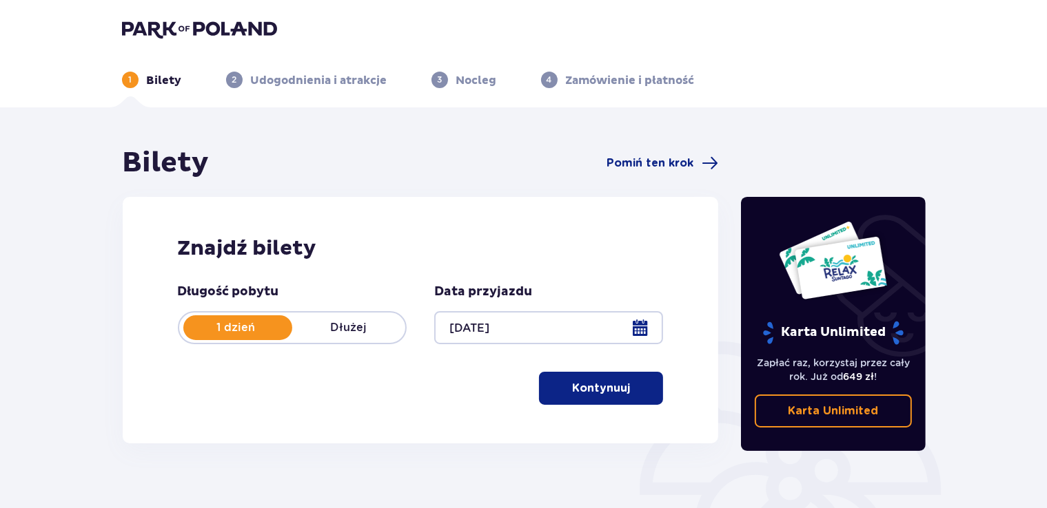
click at [592, 390] on p "Kontynuuj" at bounding box center [601, 388] width 58 height 15
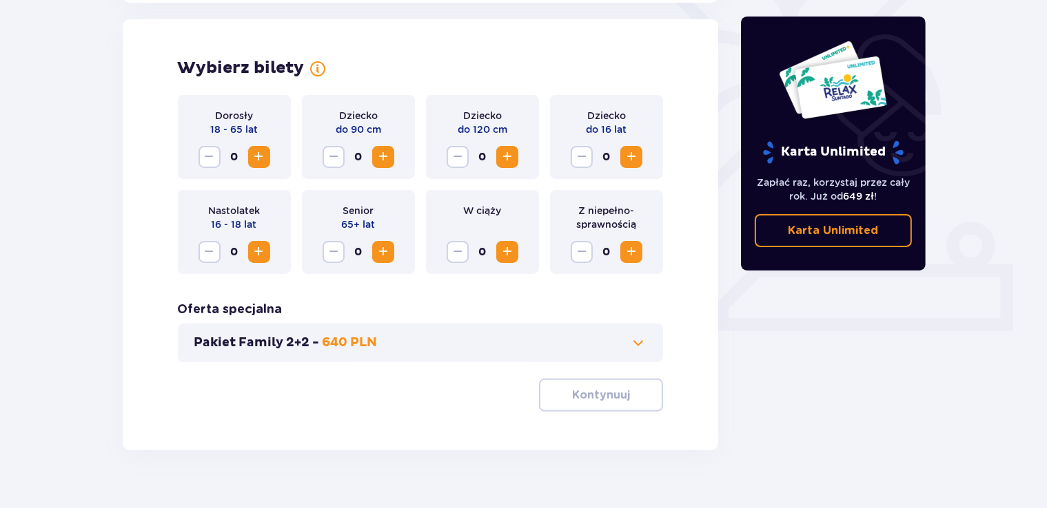
scroll to position [383, 0]
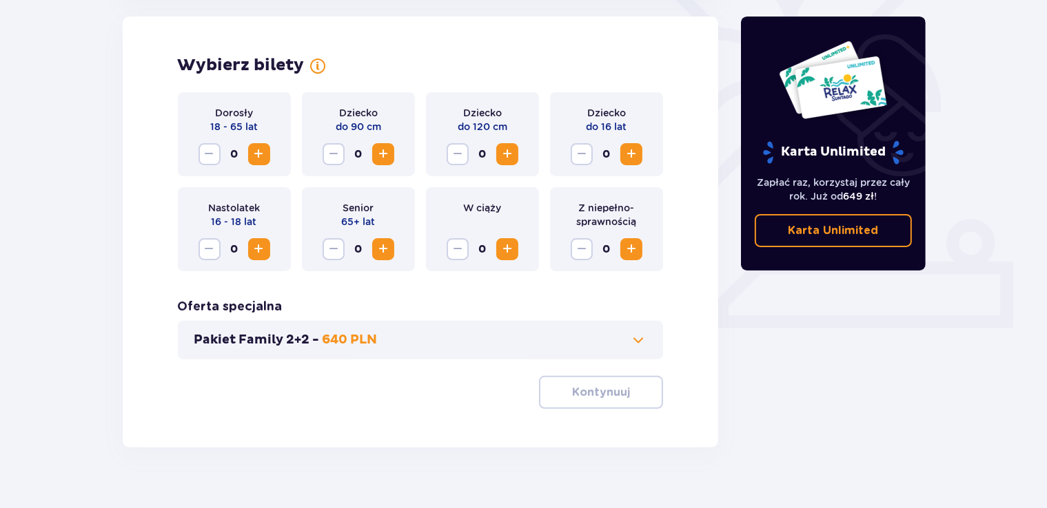
click at [255, 156] on span "Zwiększ" at bounding box center [259, 154] width 17 height 17
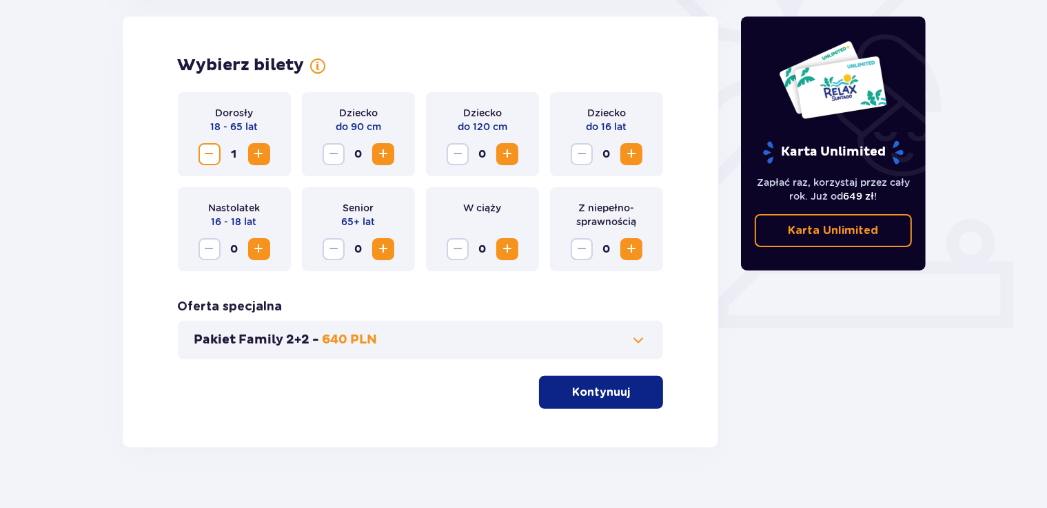
click at [255, 156] on span "Zwiększ" at bounding box center [259, 154] width 17 height 17
click at [632, 158] on span "Zwiększ" at bounding box center [631, 154] width 17 height 17
click at [599, 398] on p "Kontynuuj" at bounding box center [601, 392] width 58 height 15
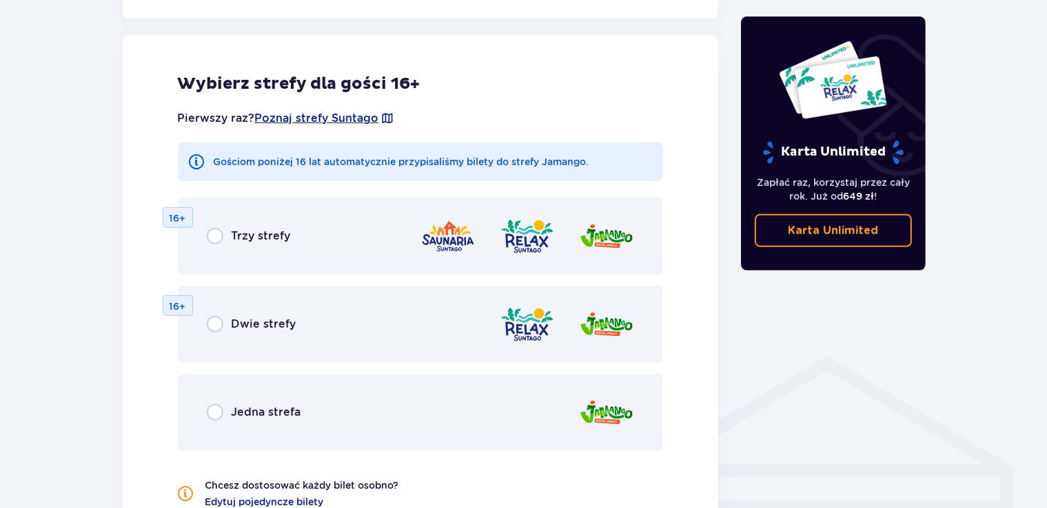
scroll to position [765, 0]
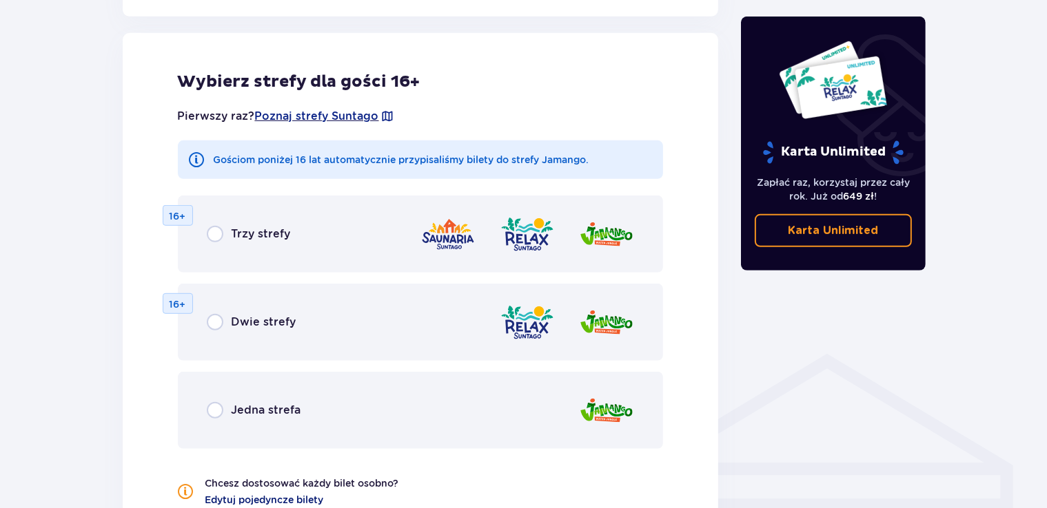
click at [282, 503] on span "Edytuj pojedyncze bilety" at bounding box center [264, 500] width 119 height 14
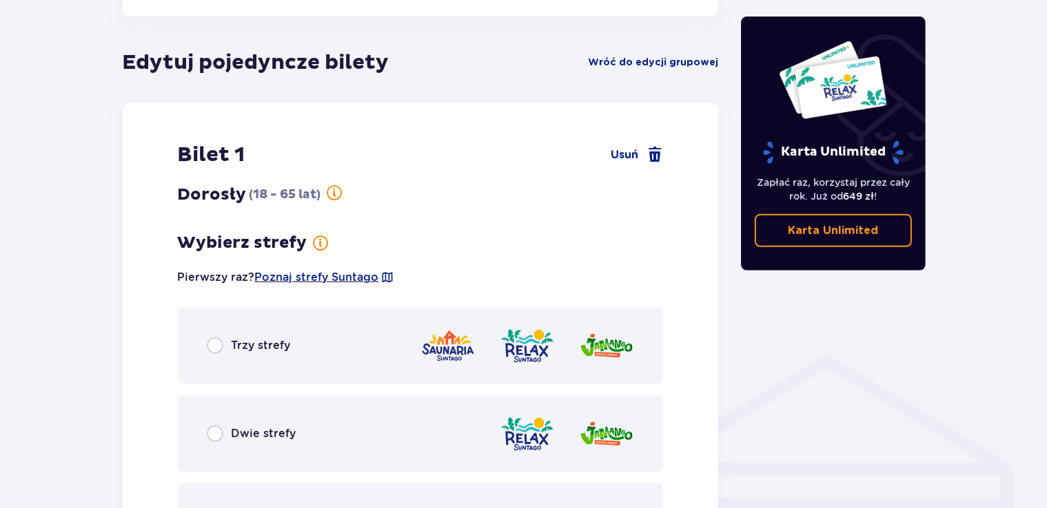
click at [214, 438] on input "radio" at bounding box center [215, 434] width 17 height 17
radio input "true"
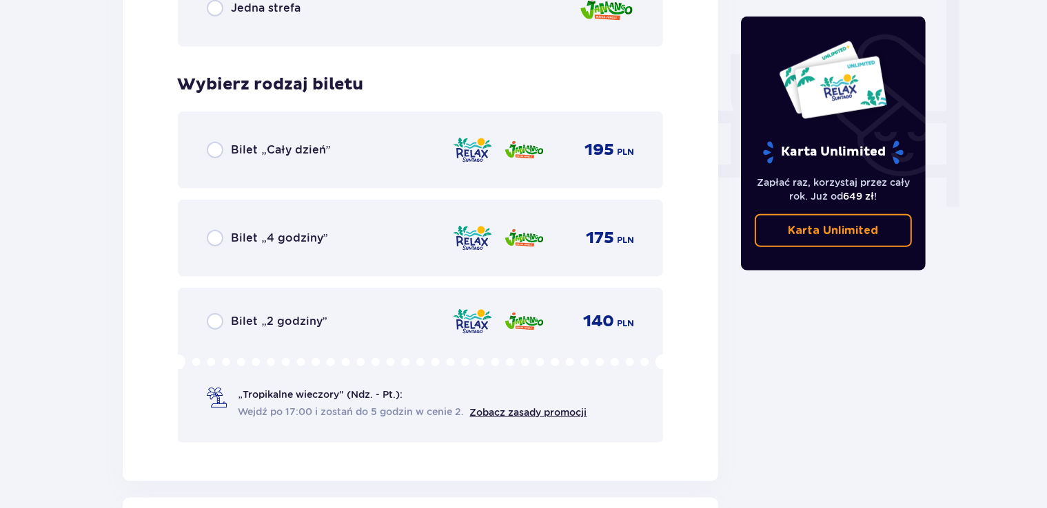
scroll to position [1337, 0]
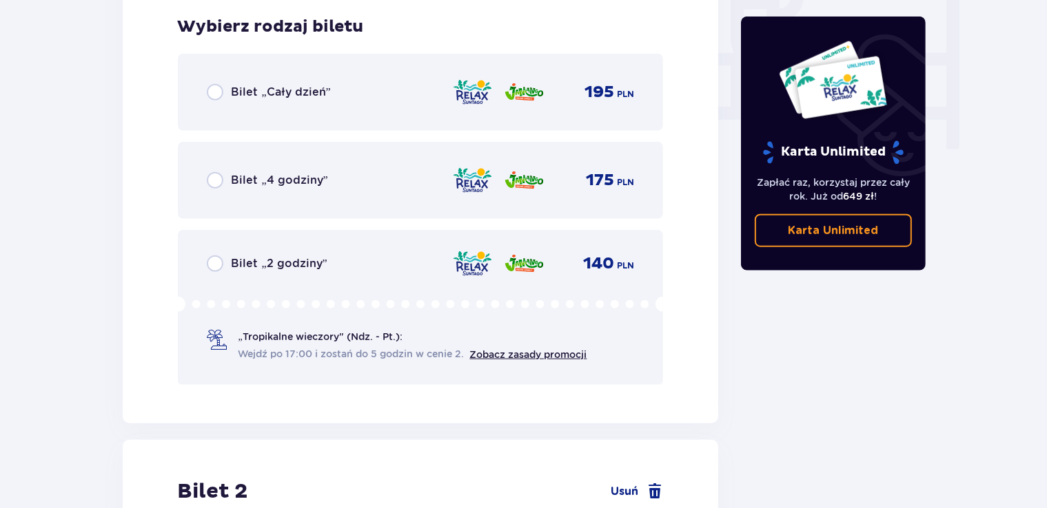
click at [212, 94] on input "radio" at bounding box center [215, 92] width 17 height 17
radio input "true"
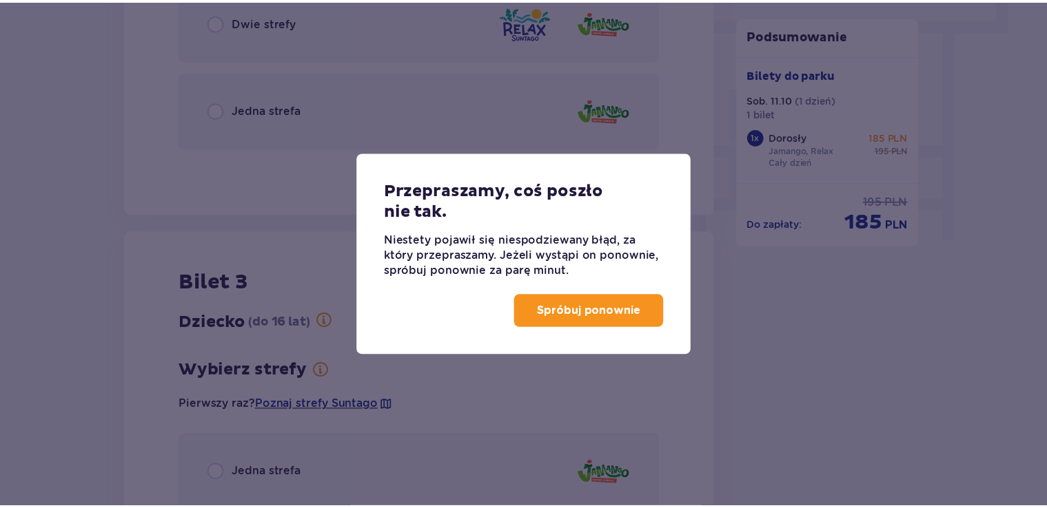
scroll to position [852, 0]
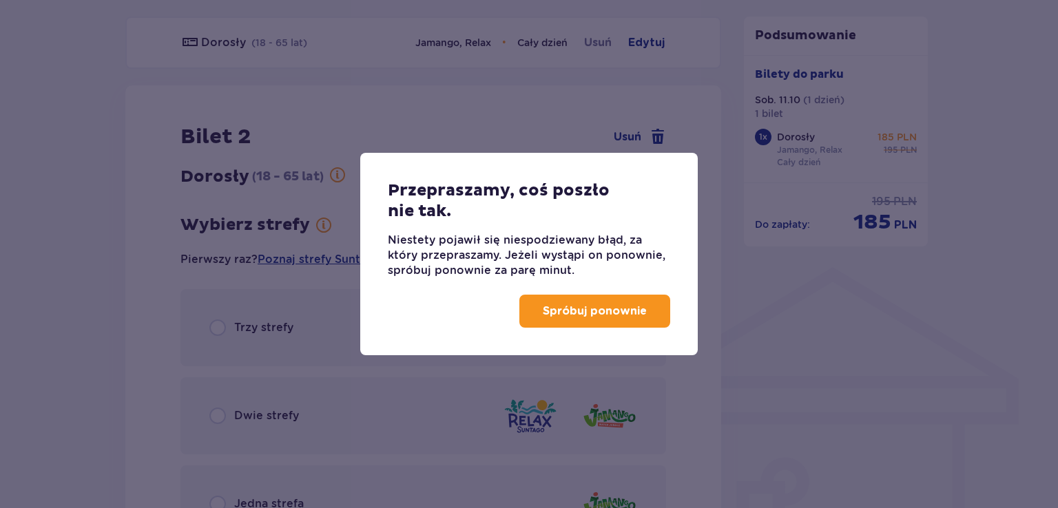
click at [299, 217] on div "Przepraszamy, coś poszło nie tak. Niestety pojawił się niespodziewany błąd, za …" at bounding box center [529, 254] width 1058 height 508
click at [561, 313] on p "Spróbuj ponownie" at bounding box center [595, 311] width 104 height 15
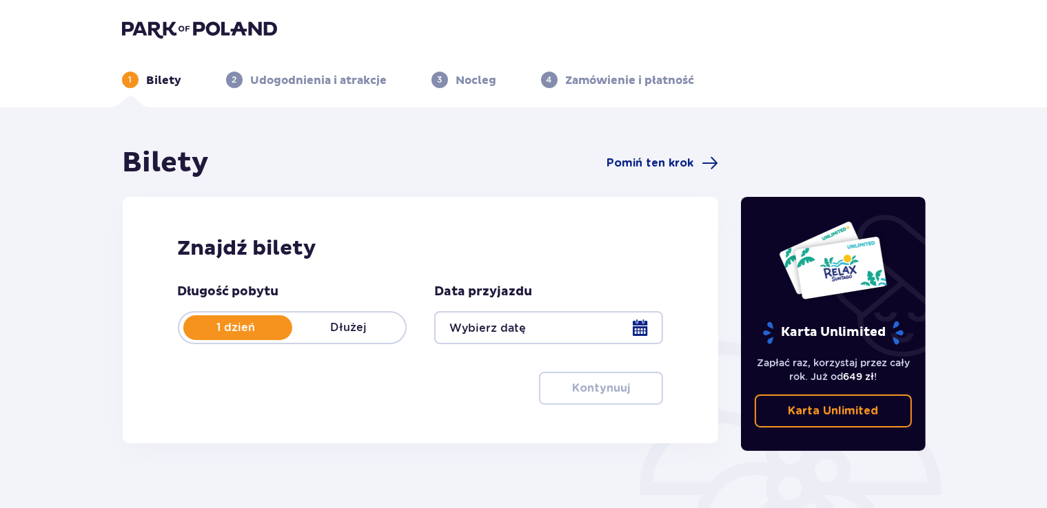
click at [640, 331] on div at bounding box center [548, 327] width 229 height 33
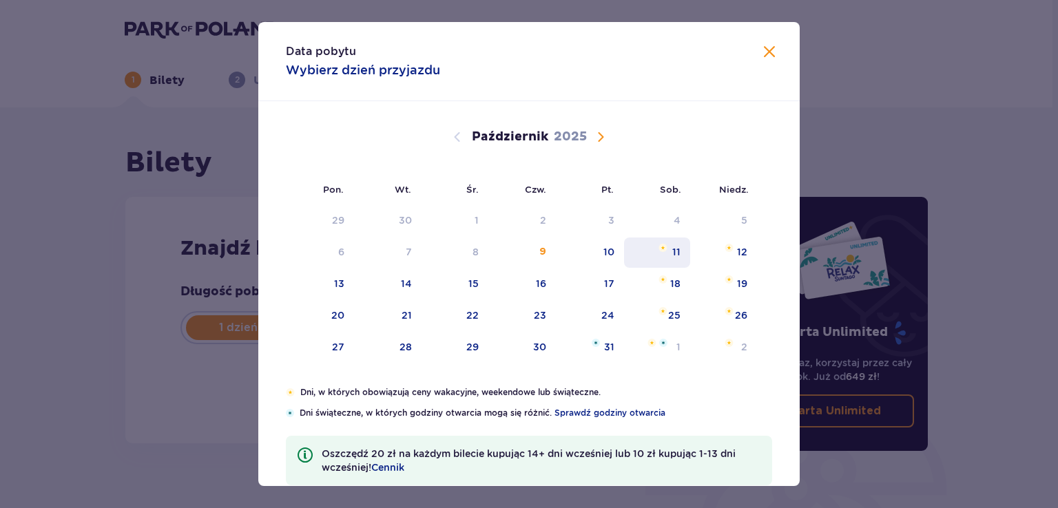
click at [672, 249] on div "11" at bounding box center [676, 252] width 8 height 14
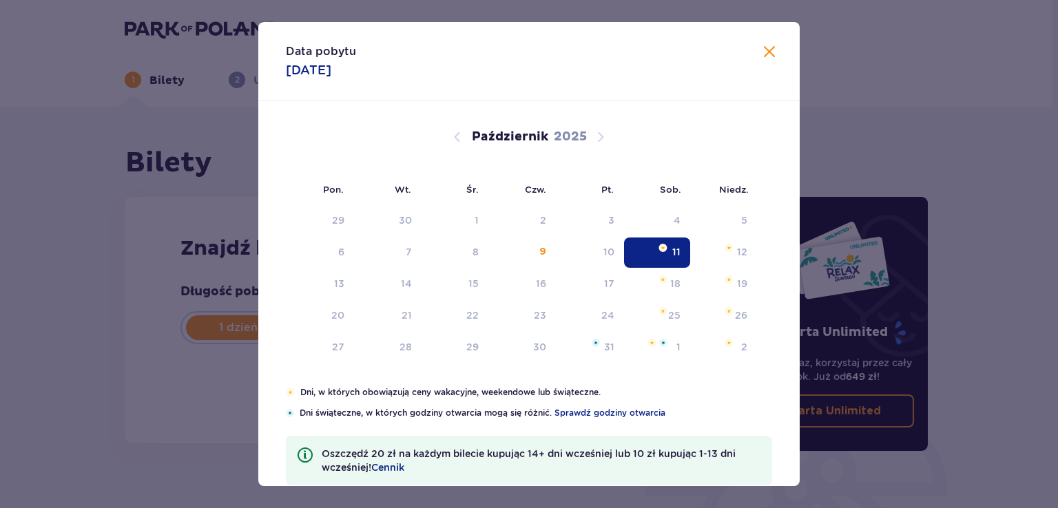
type input "[DATE]"
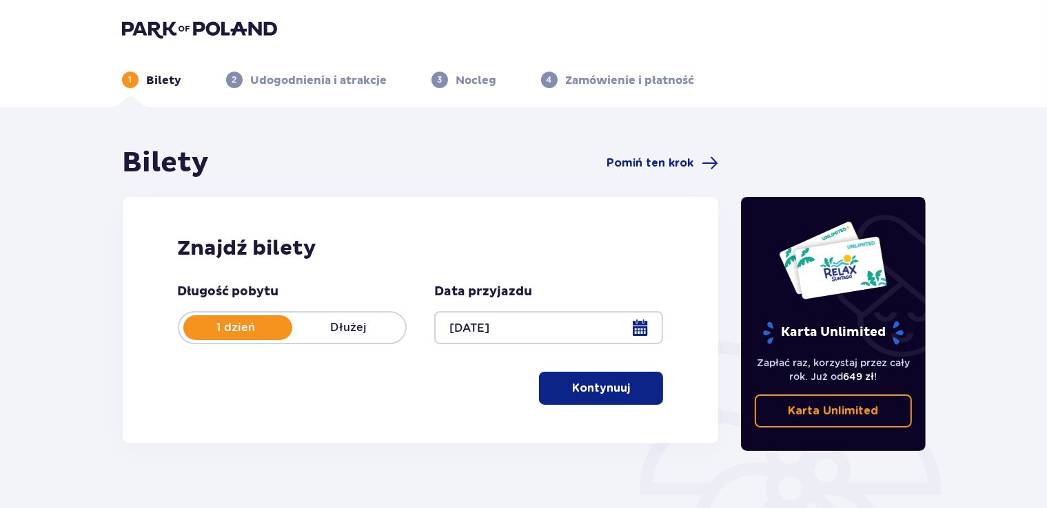
click at [604, 390] on p "Kontynuuj" at bounding box center [601, 388] width 58 height 15
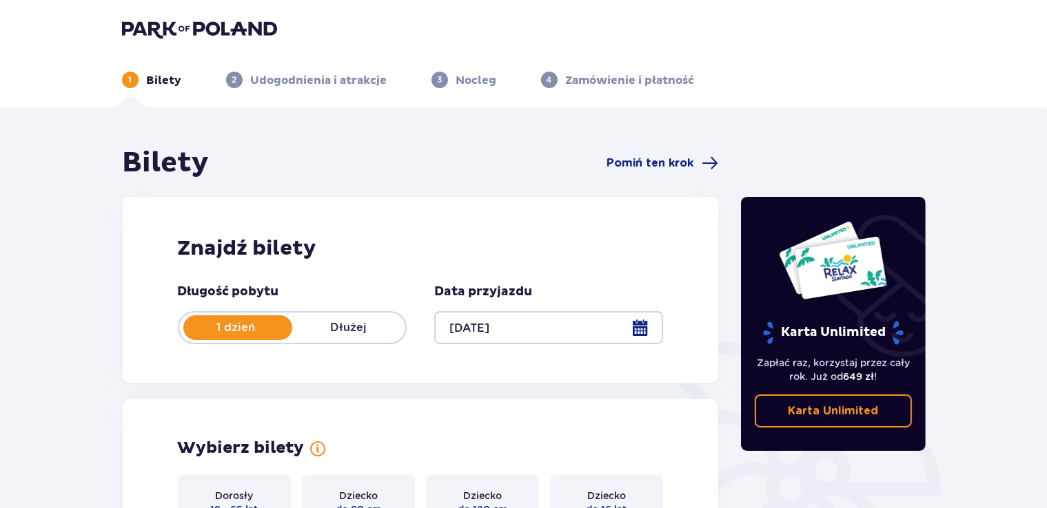
scroll to position [383, 0]
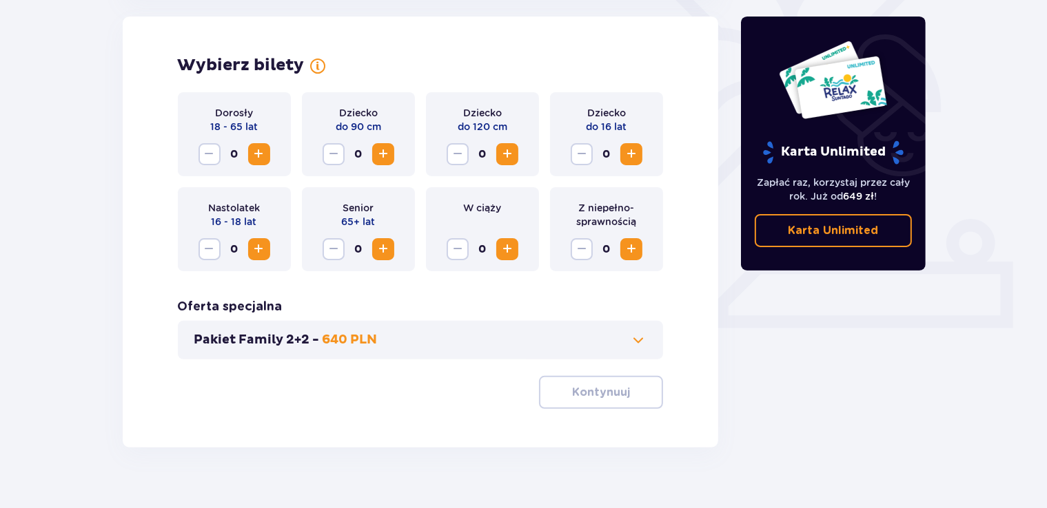
click at [252, 158] on span "Zwiększ" at bounding box center [259, 154] width 17 height 17
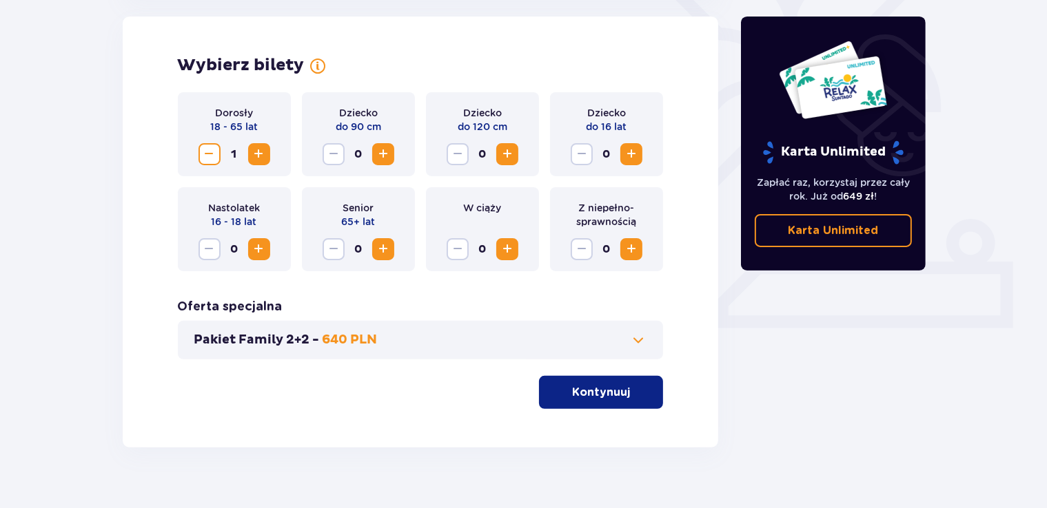
click at [252, 158] on span "Zwiększ" at bounding box center [259, 154] width 17 height 17
click at [628, 156] on span "Zwiększ" at bounding box center [631, 154] width 17 height 17
click at [606, 395] on p "Kontynuuj" at bounding box center [601, 392] width 58 height 15
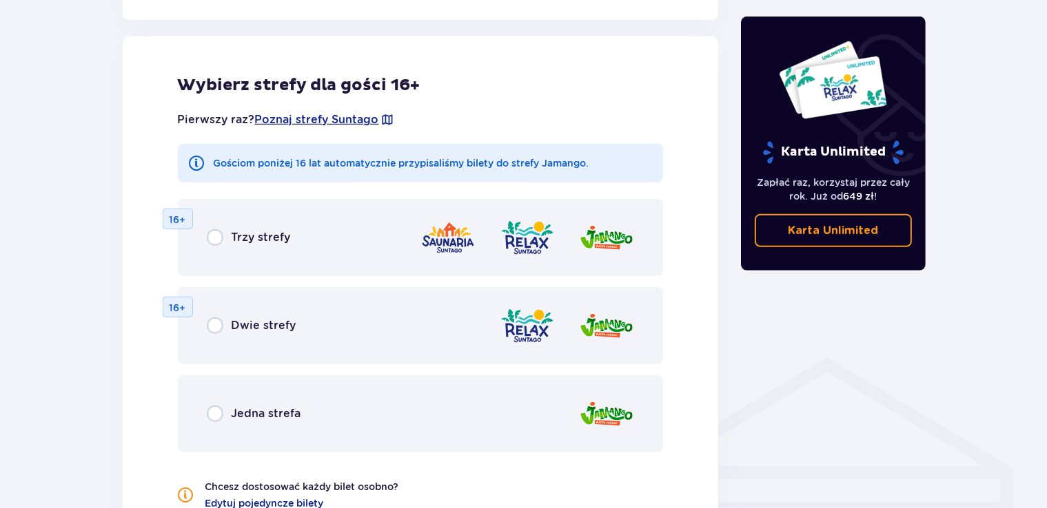
scroll to position [765, 0]
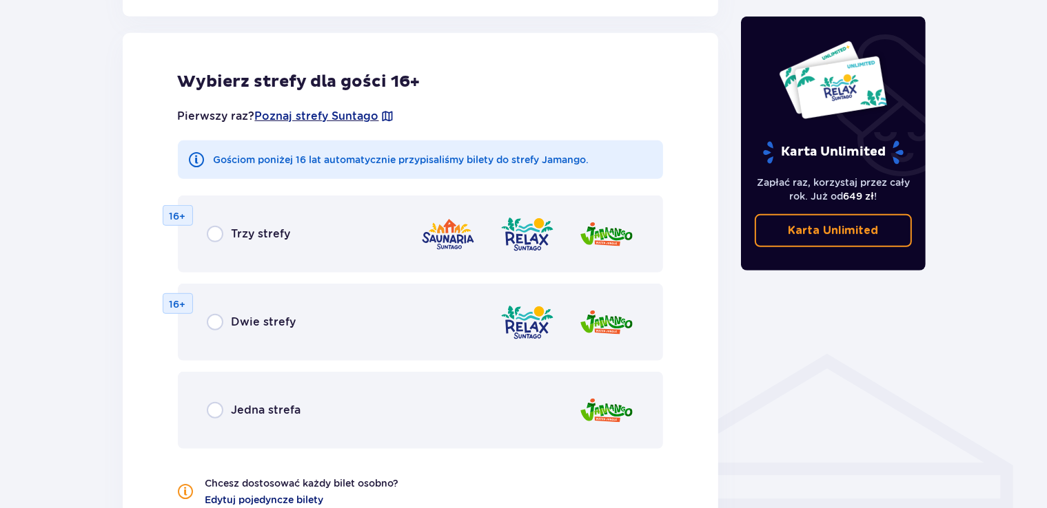
click at [266, 498] on span "Edytuj pojedyncze bilety" at bounding box center [264, 500] width 119 height 14
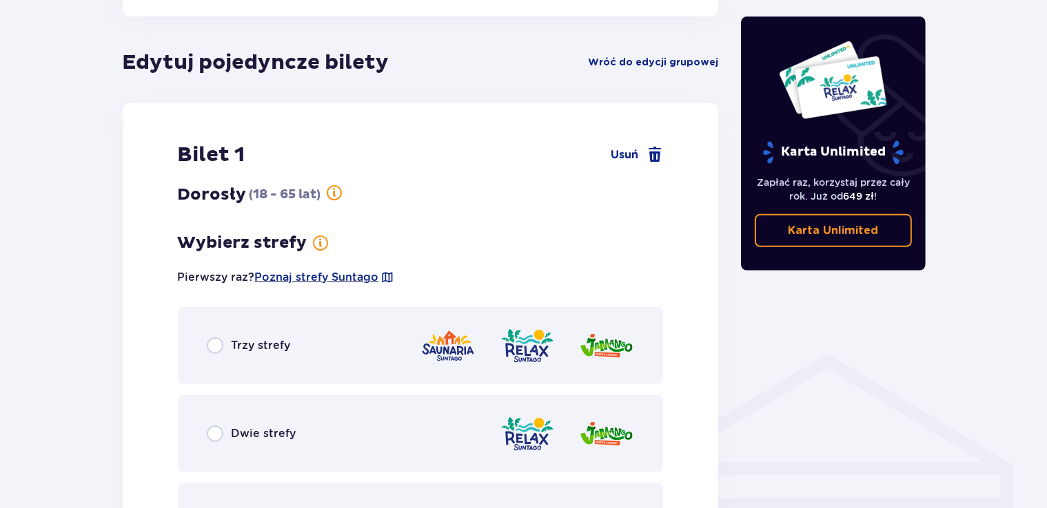
click at [219, 430] on input "radio" at bounding box center [215, 434] width 17 height 17
radio input "true"
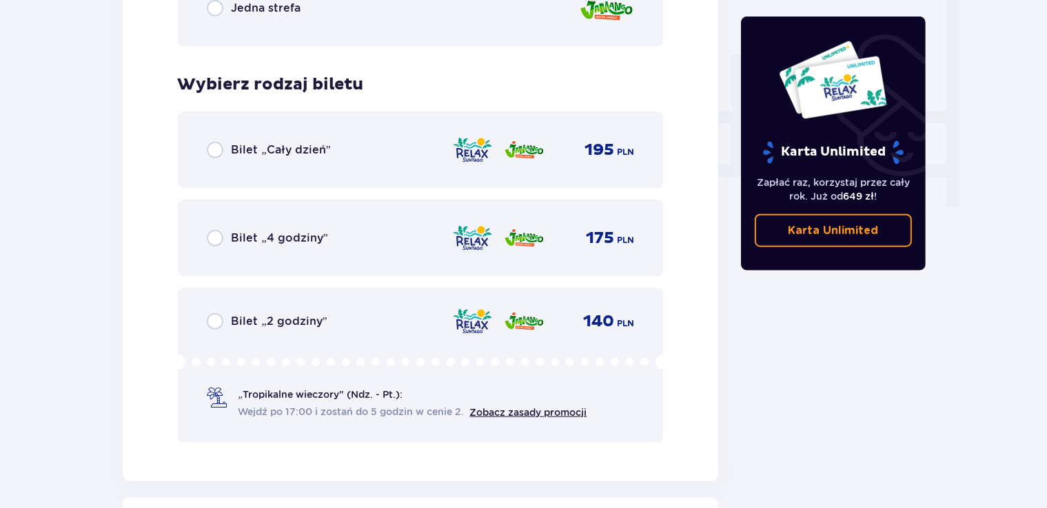
scroll to position [1337, 0]
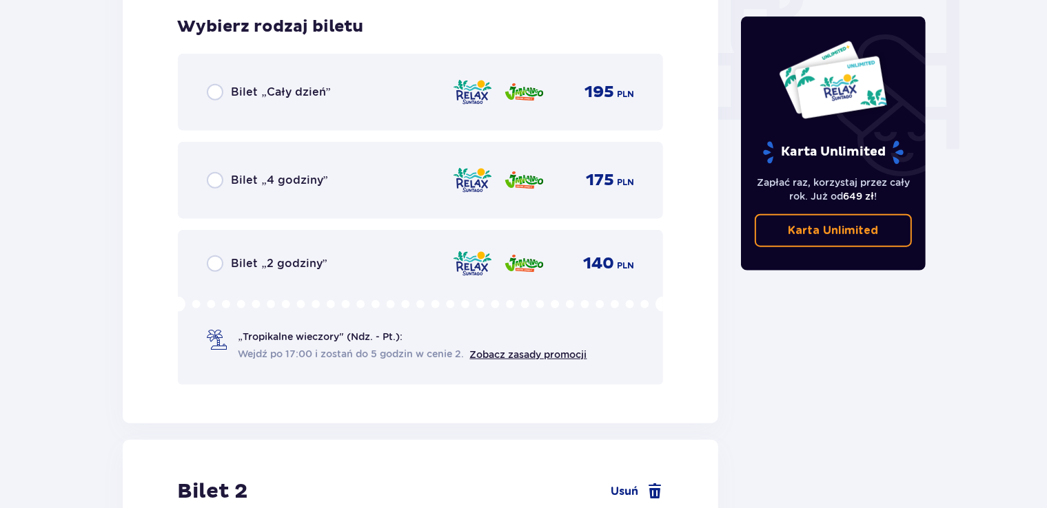
click at [216, 91] on input "radio" at bounding box center [215, 92] width 17 height 17
radio input "true"
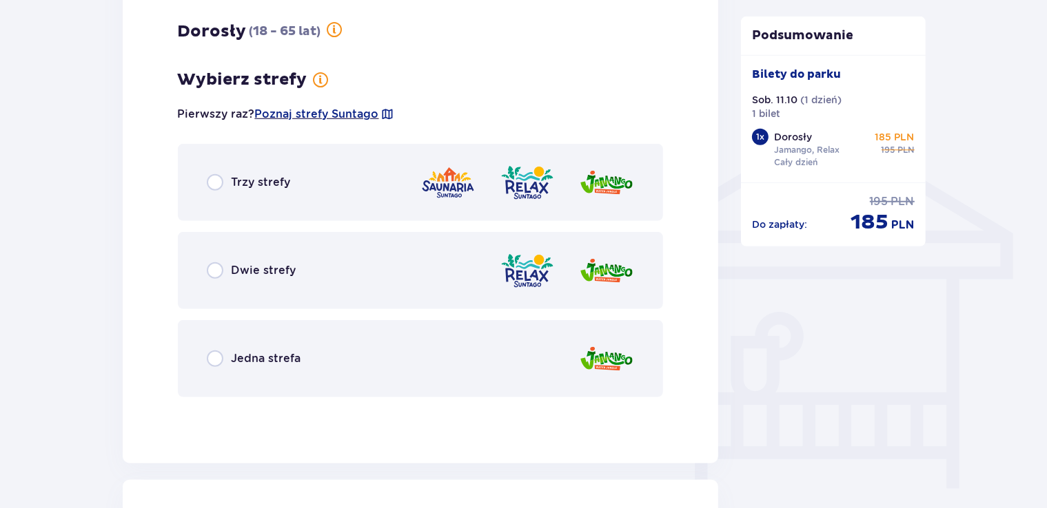
scroll to position [1033, 0]
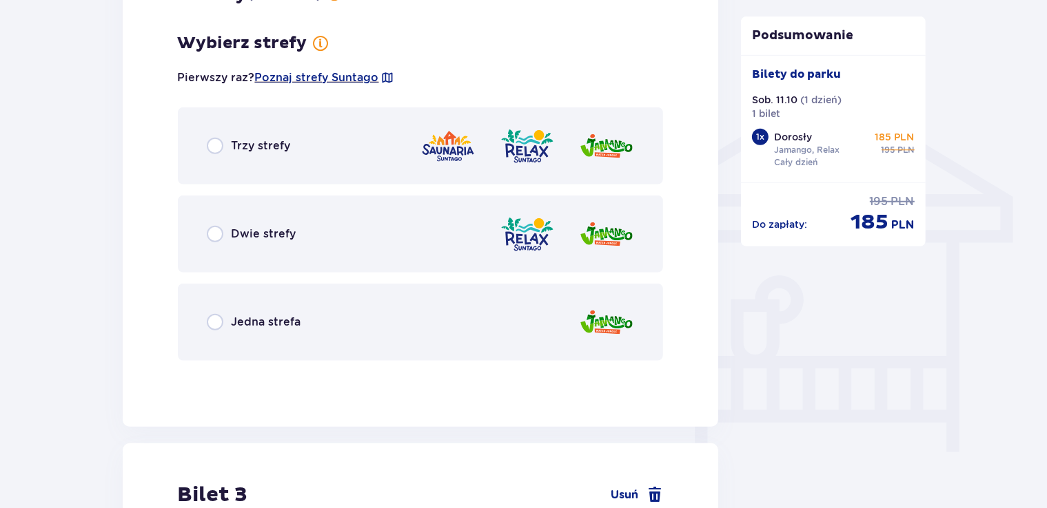
click at [210, 321] on input "radio" at bounding box center [215, 322] width 17 height 17
radio input "true"
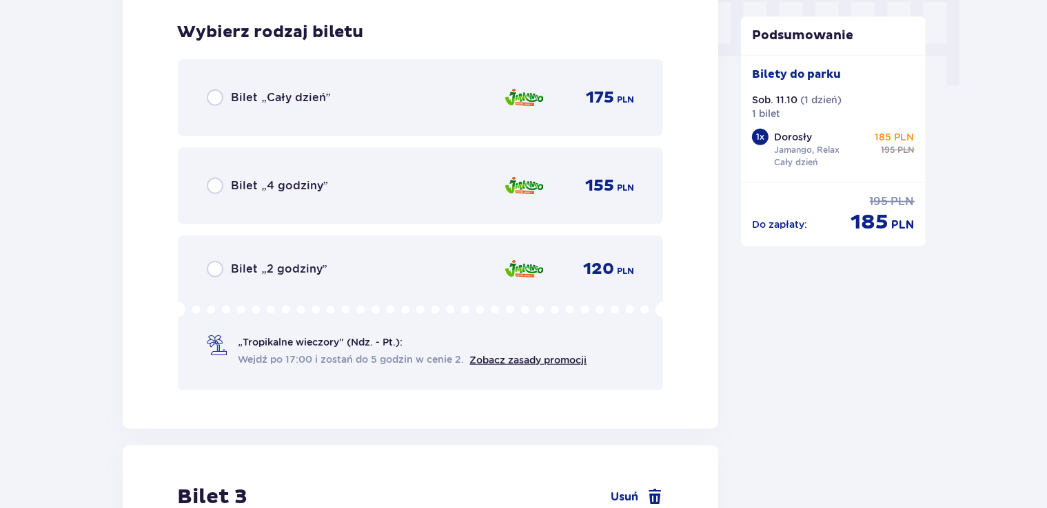
scroll to position [1405, 0]
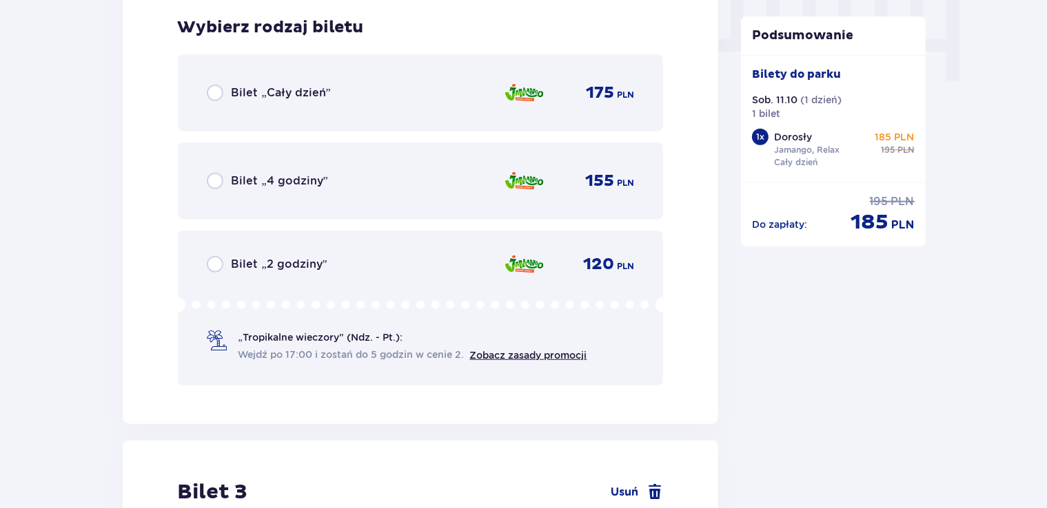
click at [212, 94] on input "radio" at bounding box center [215, 93] width 17 height 17
radio input "true"
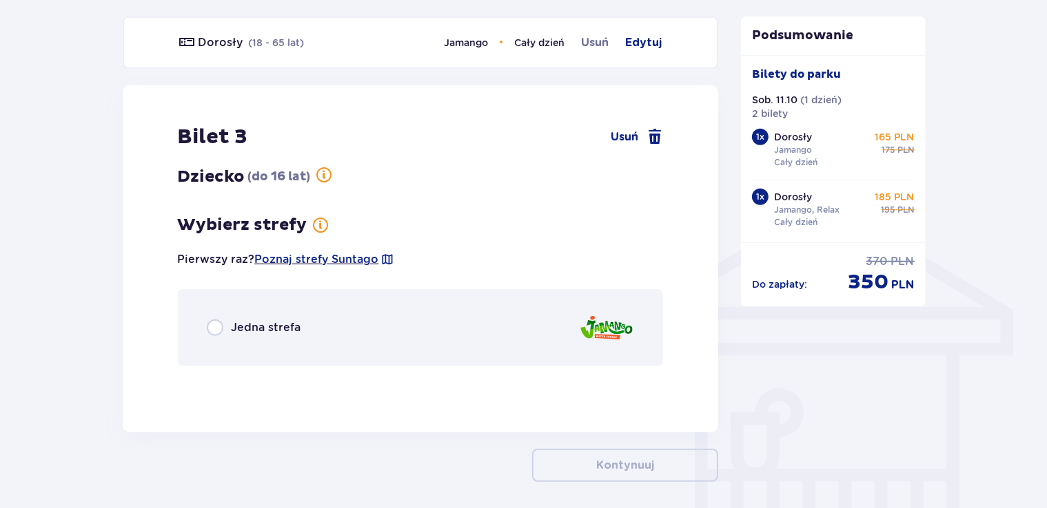
scroll to position [920, 0]
click at [216, 331] on input "radio" at bounding box center [215, 328] width 17 height 17
radio input "true"
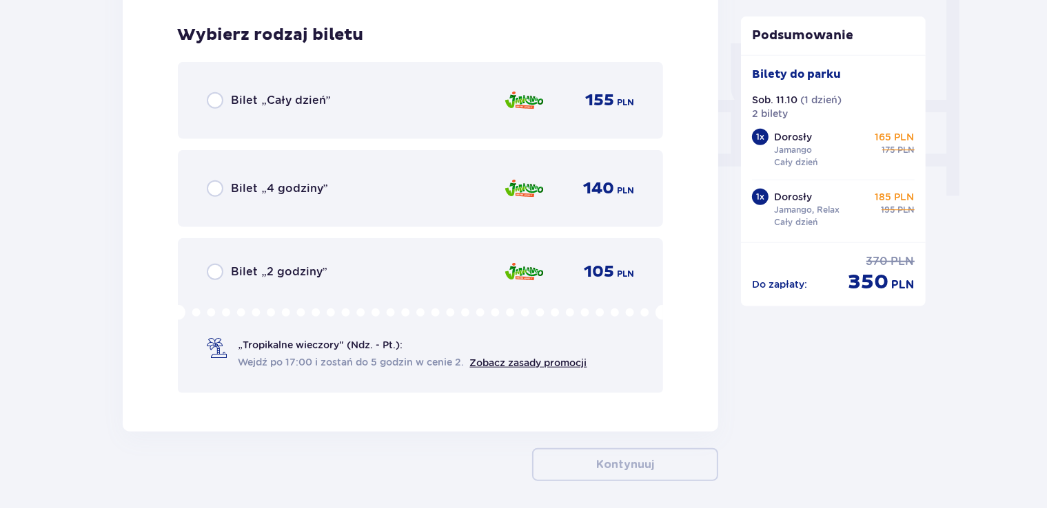
scroll to position [1297, 0]
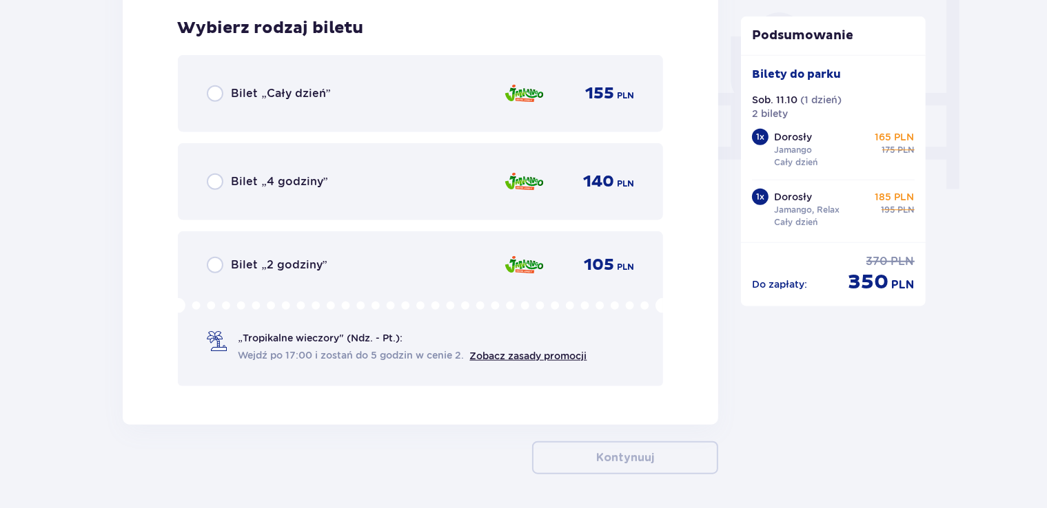
click at [211, 90] on input "radio" at bounding box center [215, 93] width 17 height 17
radio input "true"
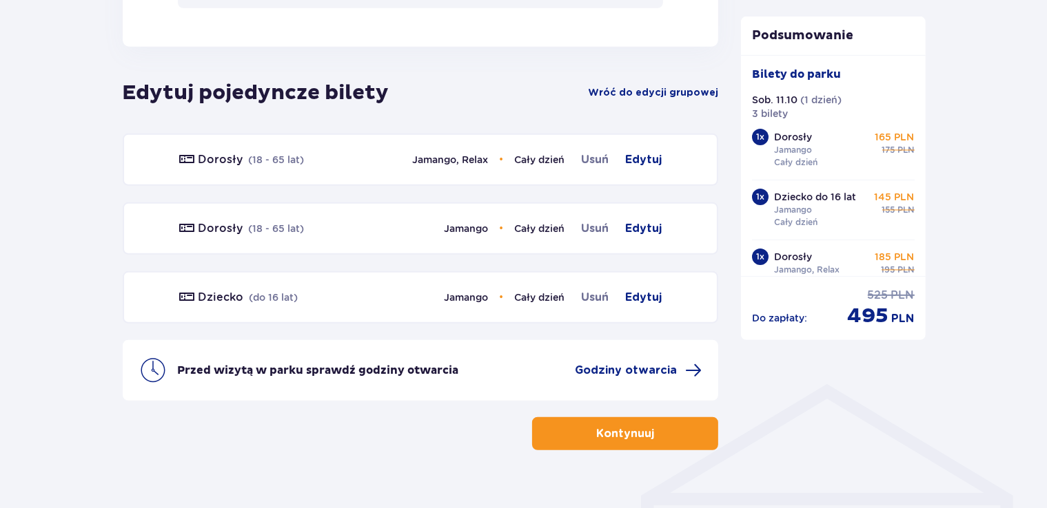
scroll to position [757, 0]
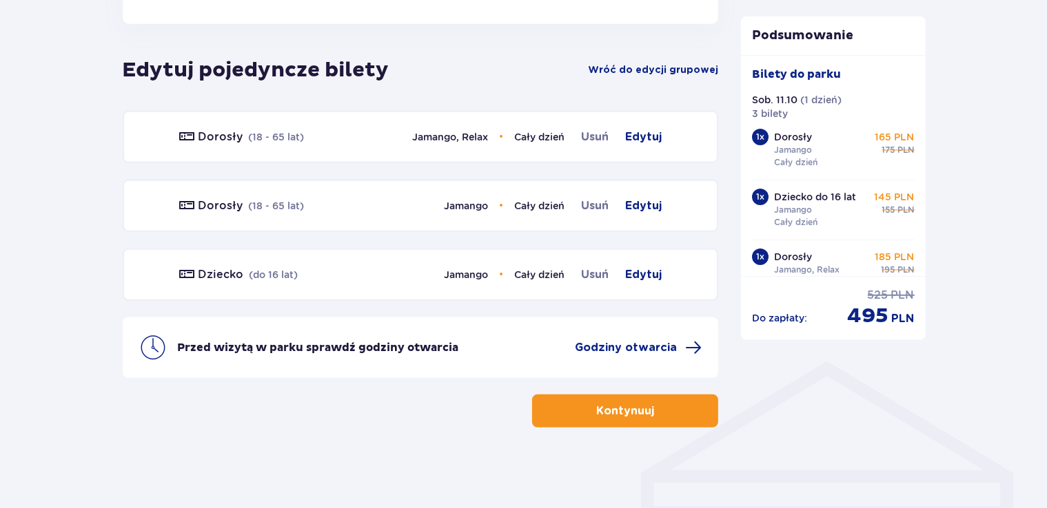
click at [635, 406] on p "Kontynuuj" at bounding box center [625, 411] width 58 height 15
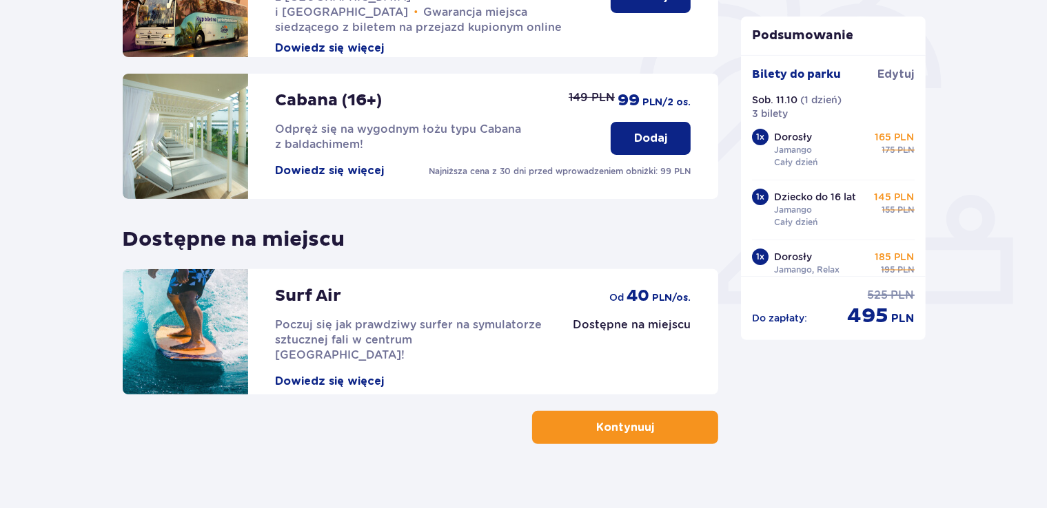
scroll to position [425, 0]
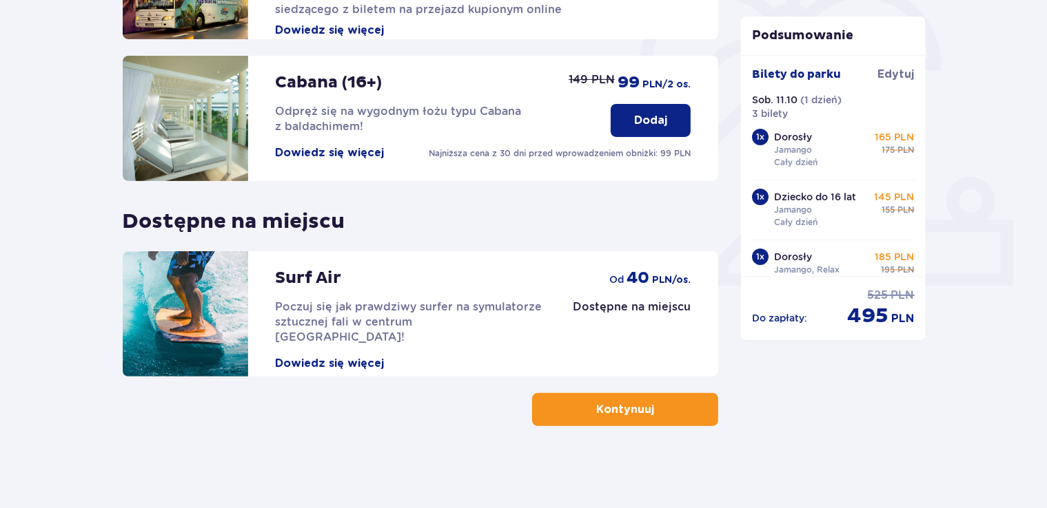
click at [639, 413] on p "Kontynuuj" at bounding box center [625, 409] width 58 height 15
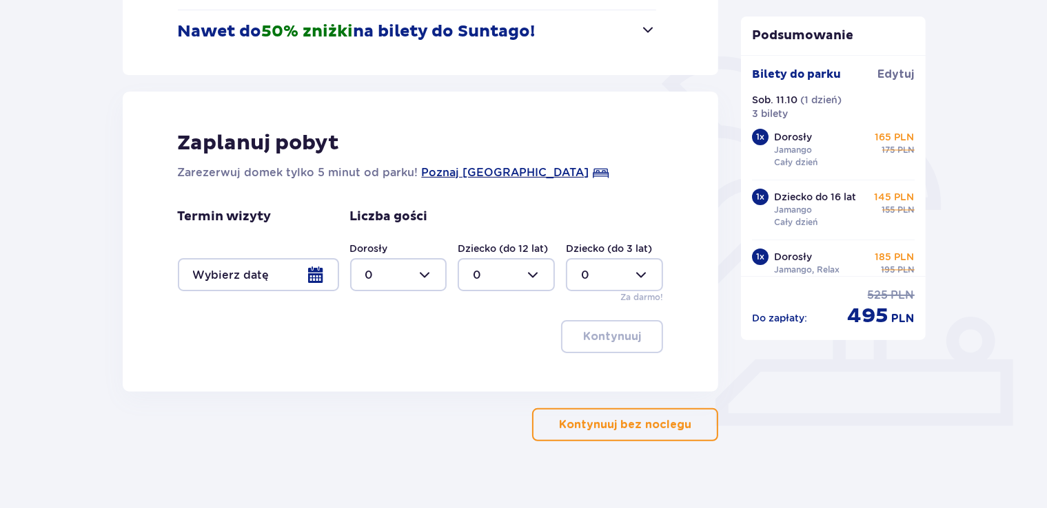
scroll to position [291, 0]
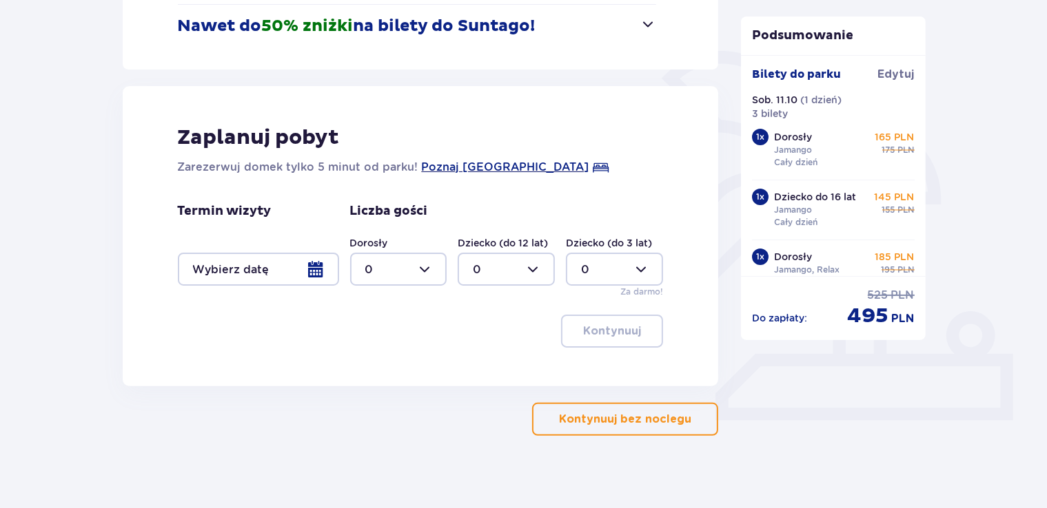
click at [652, 418] on p "Kontynuuj bez noclegu" at bounding box center [625, 419] width 132 height 15
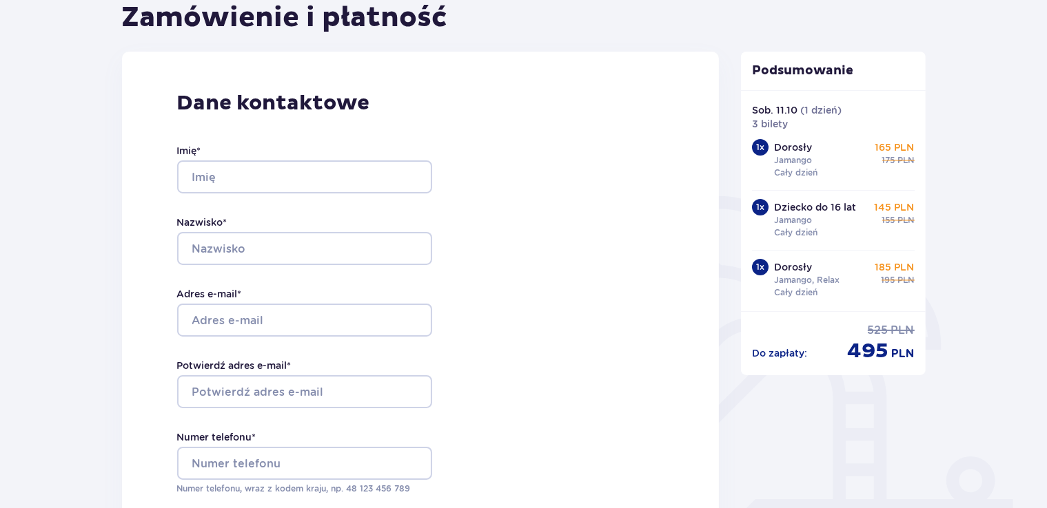
scroll to position [25, 0]
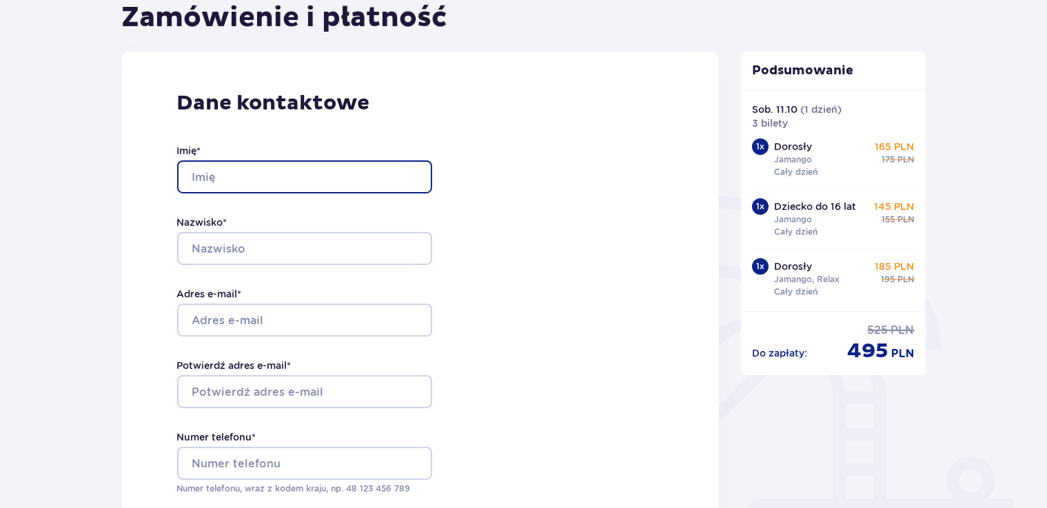
click at [247, 174] on input "Imię *" at bounding box center [304, 177] width 255 height 33
type input "Mariusz"
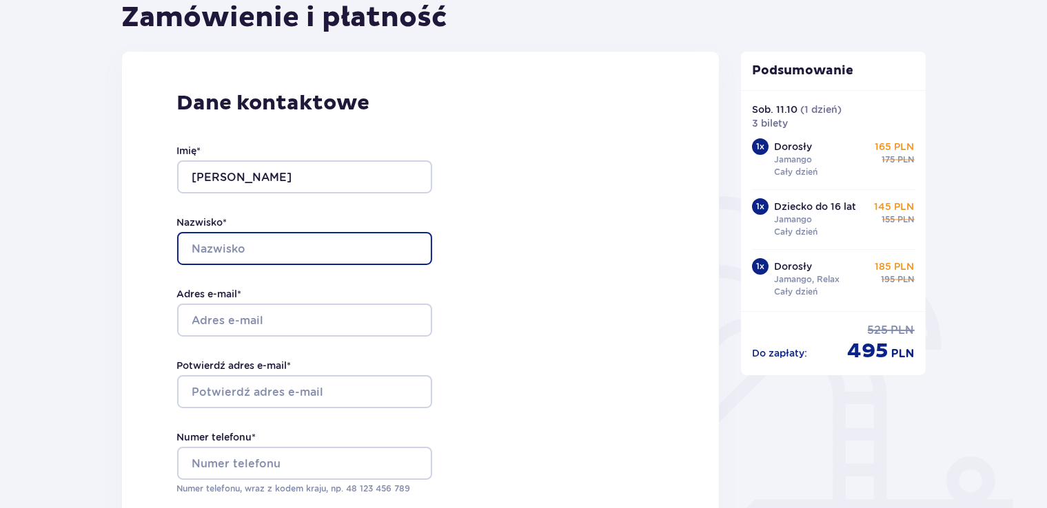
type input "Pajewski"
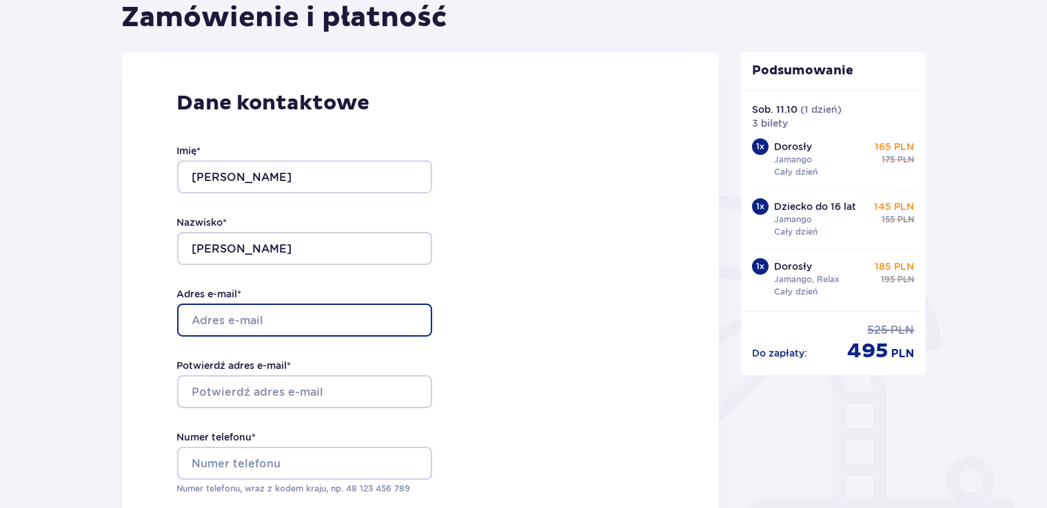
type input "[EMAIL_ADDRESS][PERSON_NAME][DOMAIN_NAME]"
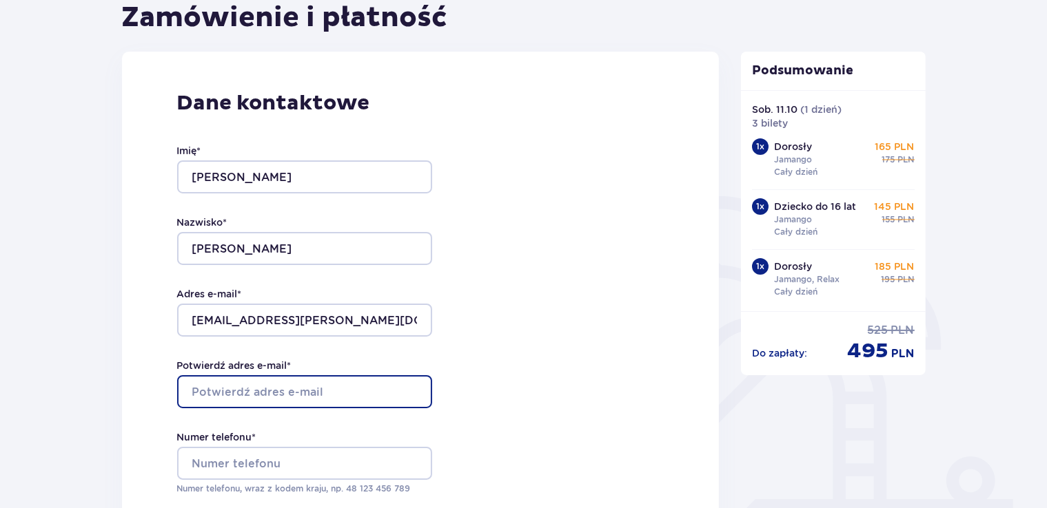
type input "[EMAIL_ADDRESS][PERSON_NAME][DOMAIN_NAME]"
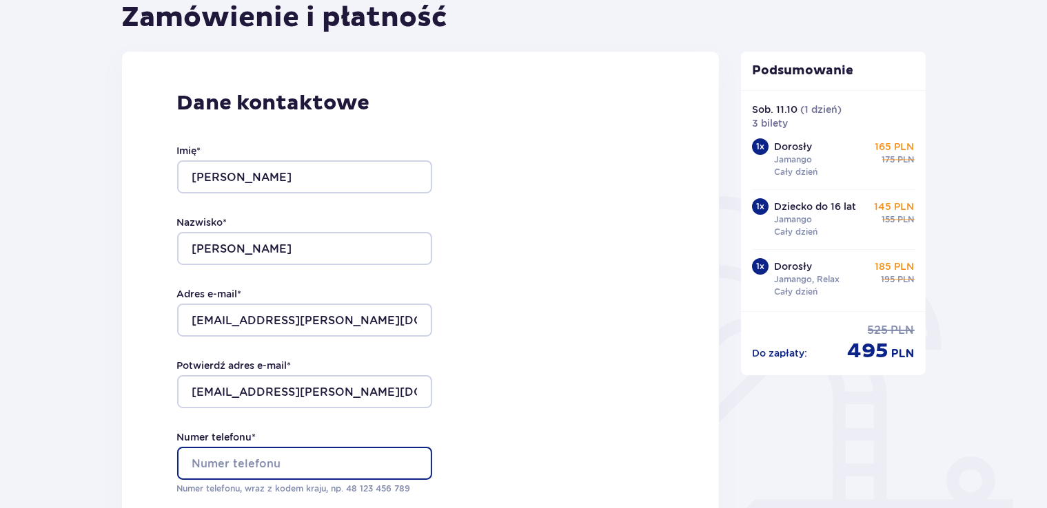
type input "+48608427273"
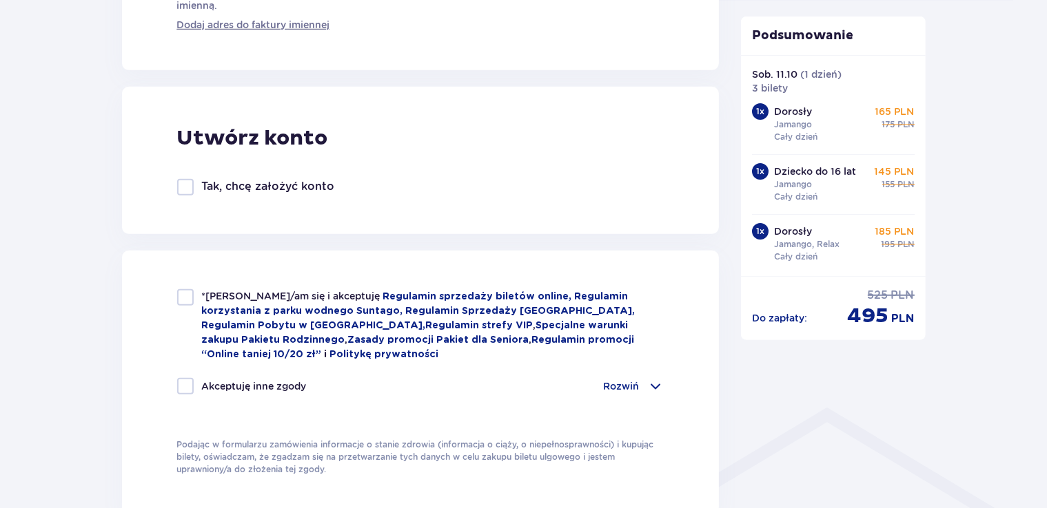
scroll to position [728, 0]
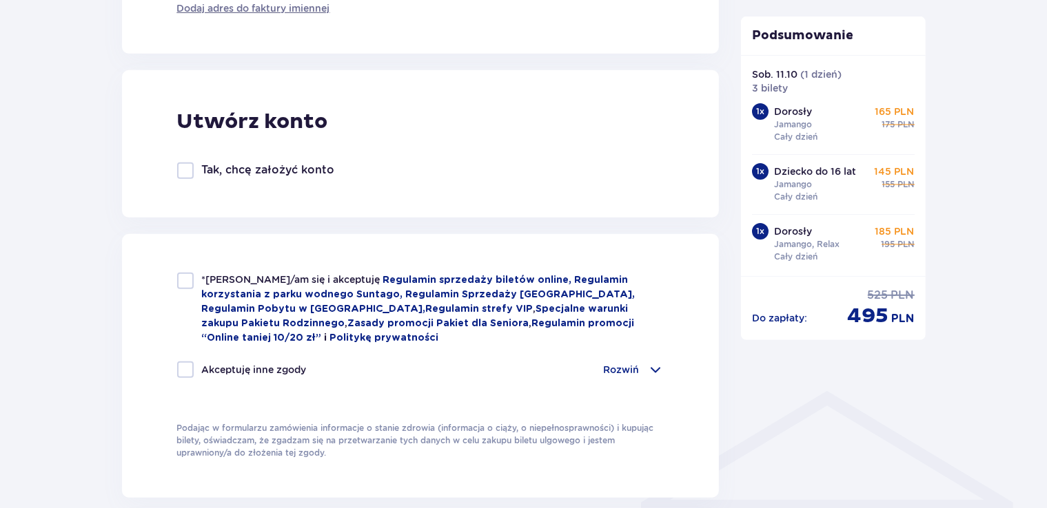
click at [183, 282] on div at bounding box center [185, 281] width 17 height 17
checkbox input "true"
click at [186, 367] on div at bounding box center [185, 370] width 17 height 17
checkbox input "true"
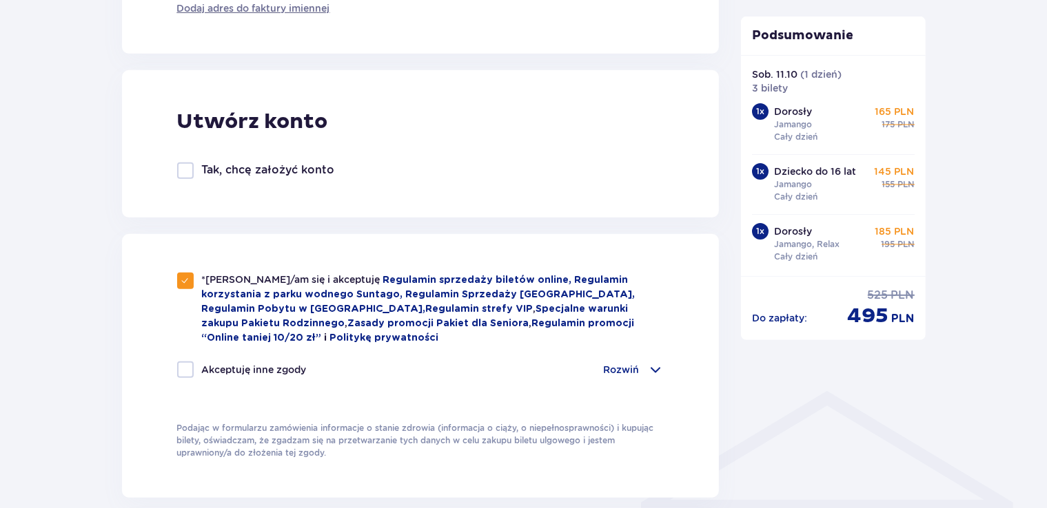
checkbox input "true"
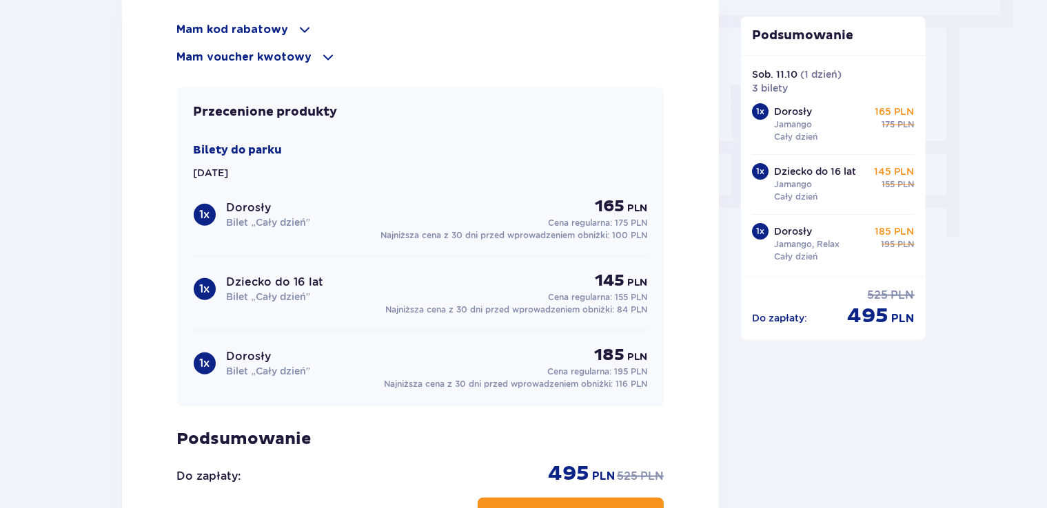
scroll to position [1285, 0]
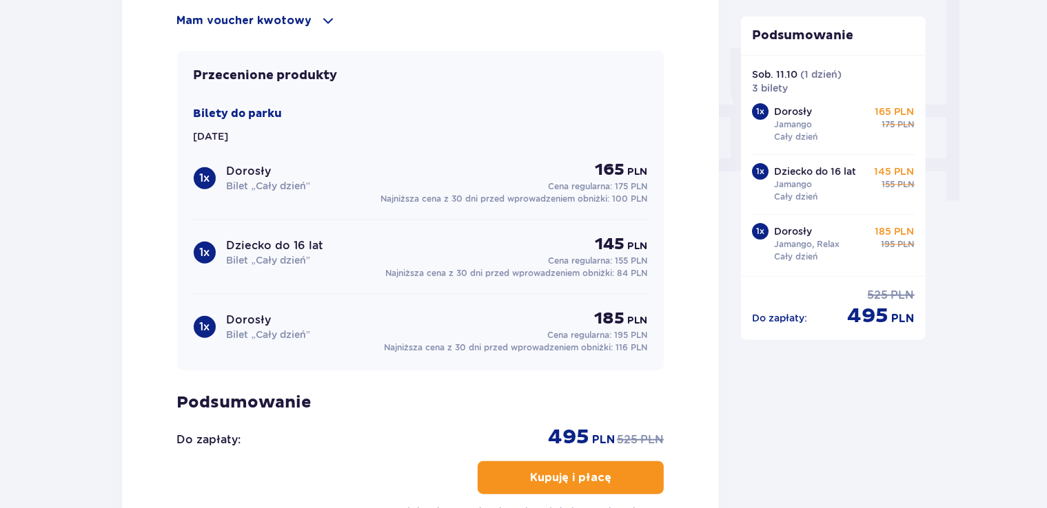
click at [568, 473] on p "Kupuję i płacę" at bounding box center [570, 478] width 81 height 15
